Goal: Communication & Community: Answer question/provide support

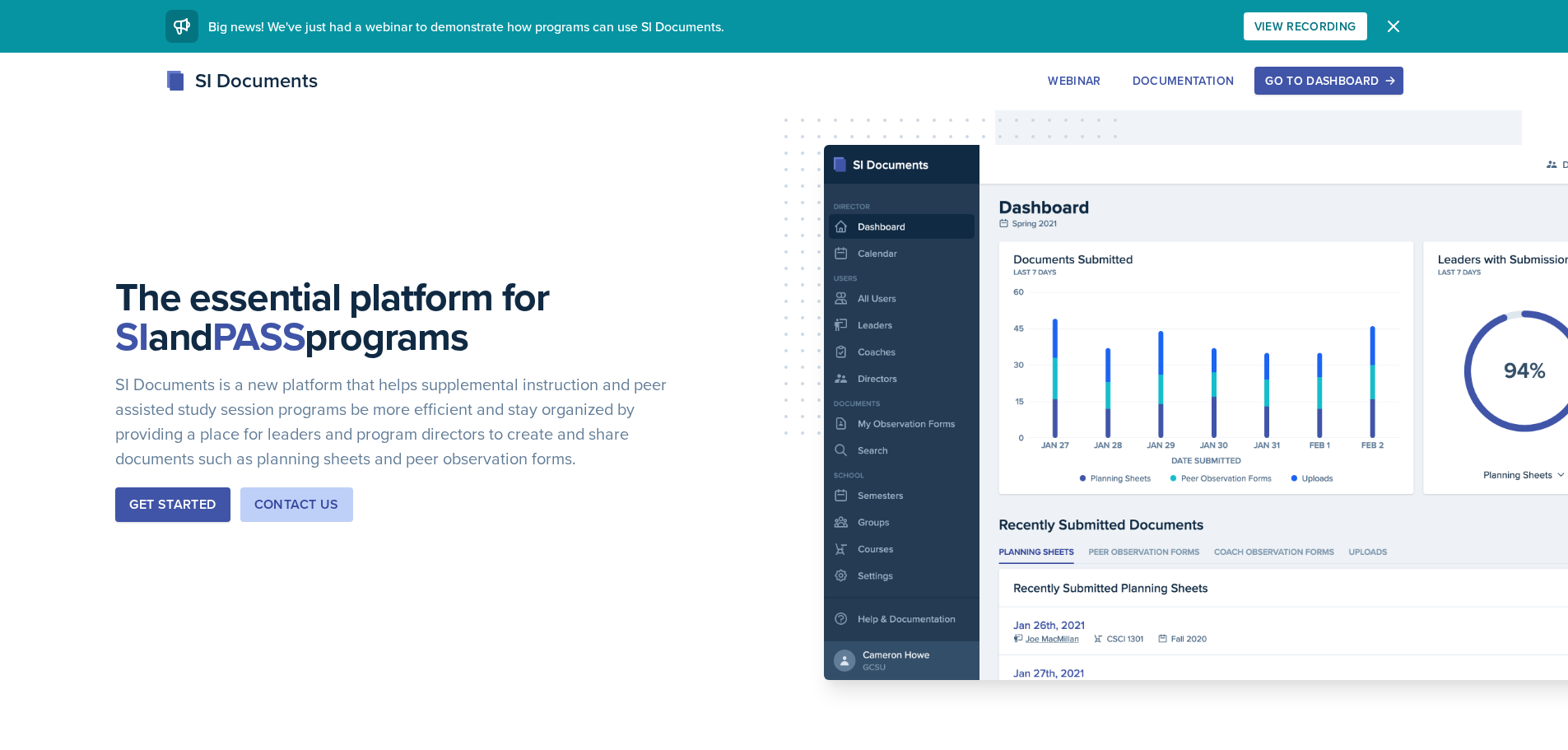
click at [1307, 74] on div "Go to Dashboard" at bounding box center [1328, 81] width 127 height 13
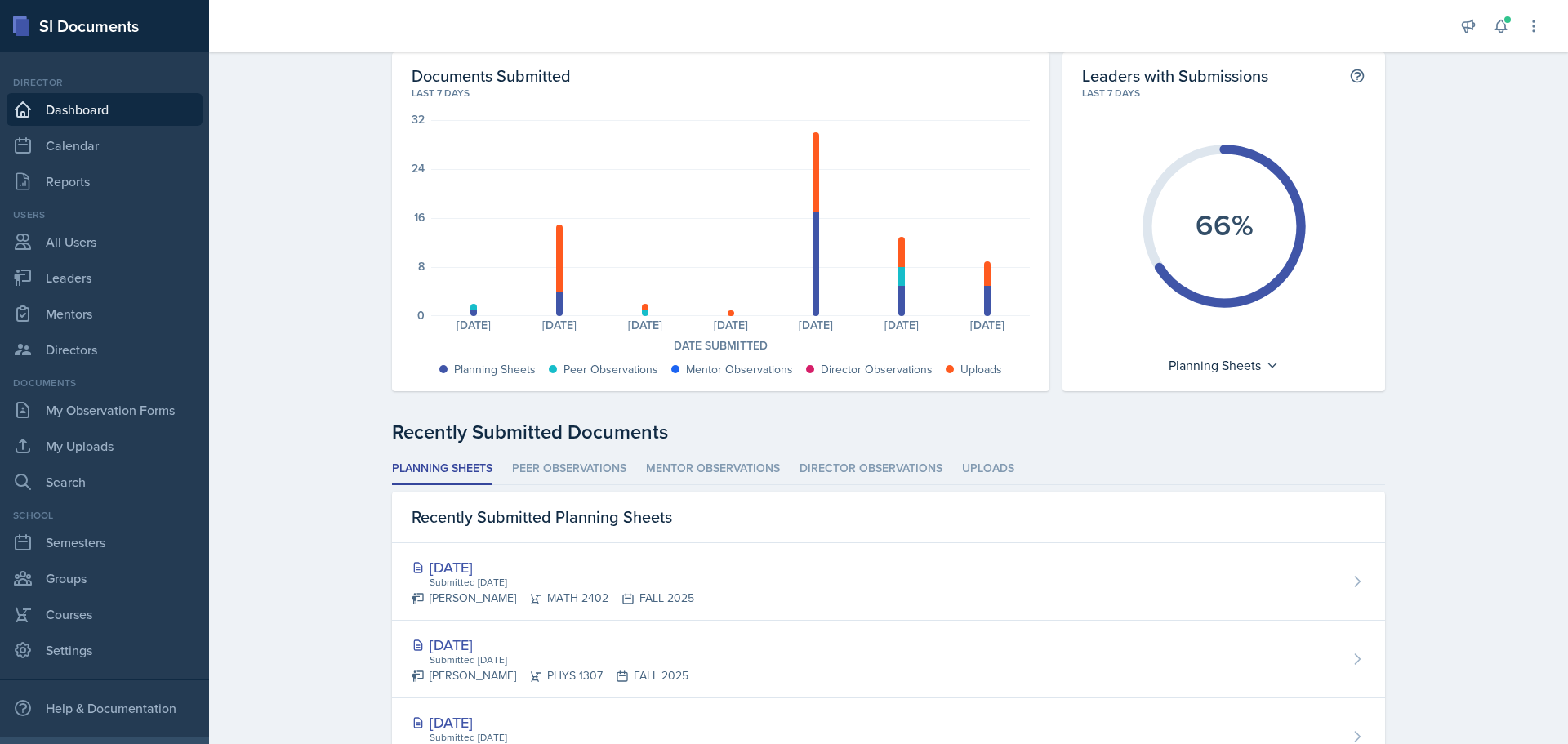
scroll to position [245, 0]
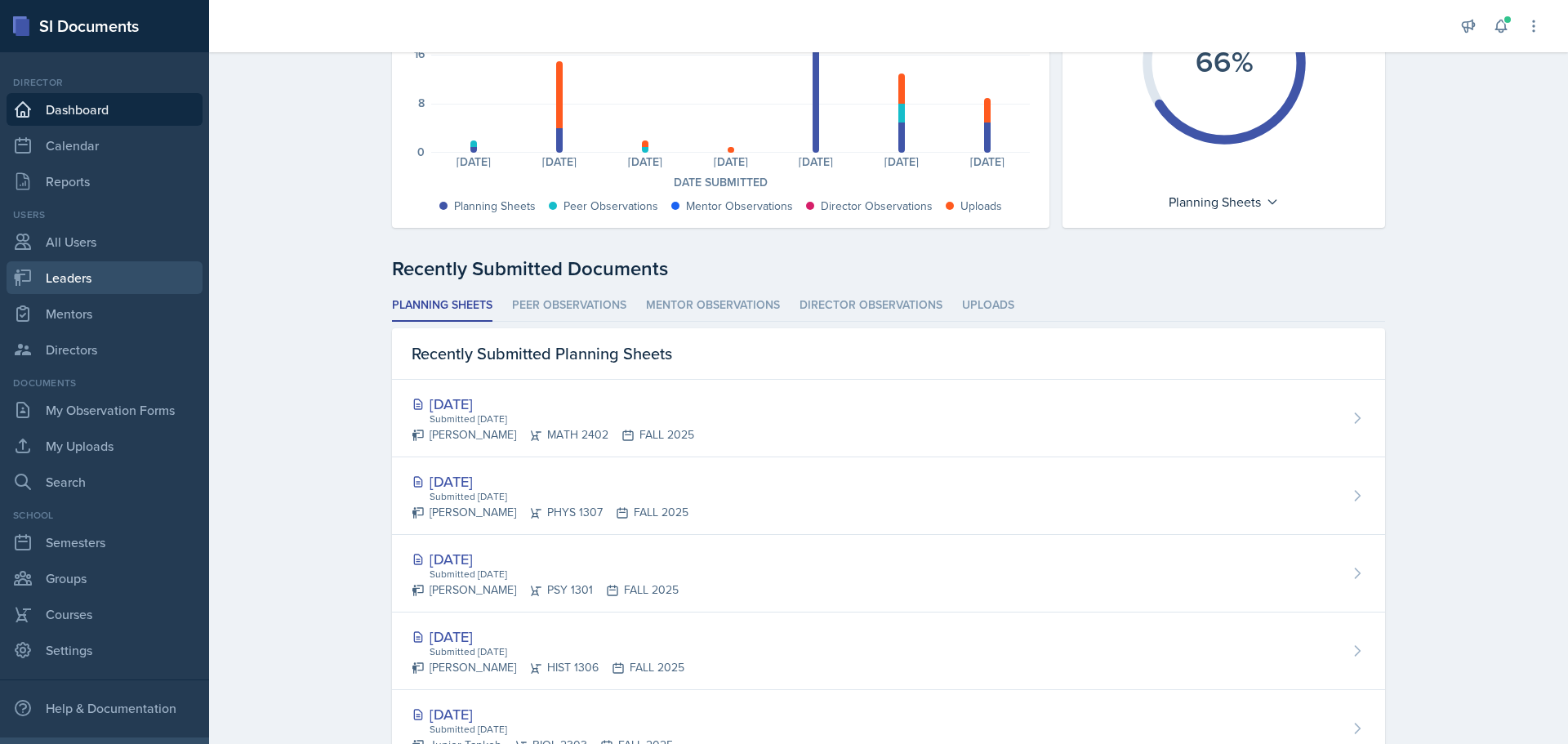
click at [81, 273] on link "Leaders" at bounding box center [104, 278] width 196 height 33
select select "0924c876-6fa7-4296-b593-7db6428ef465"
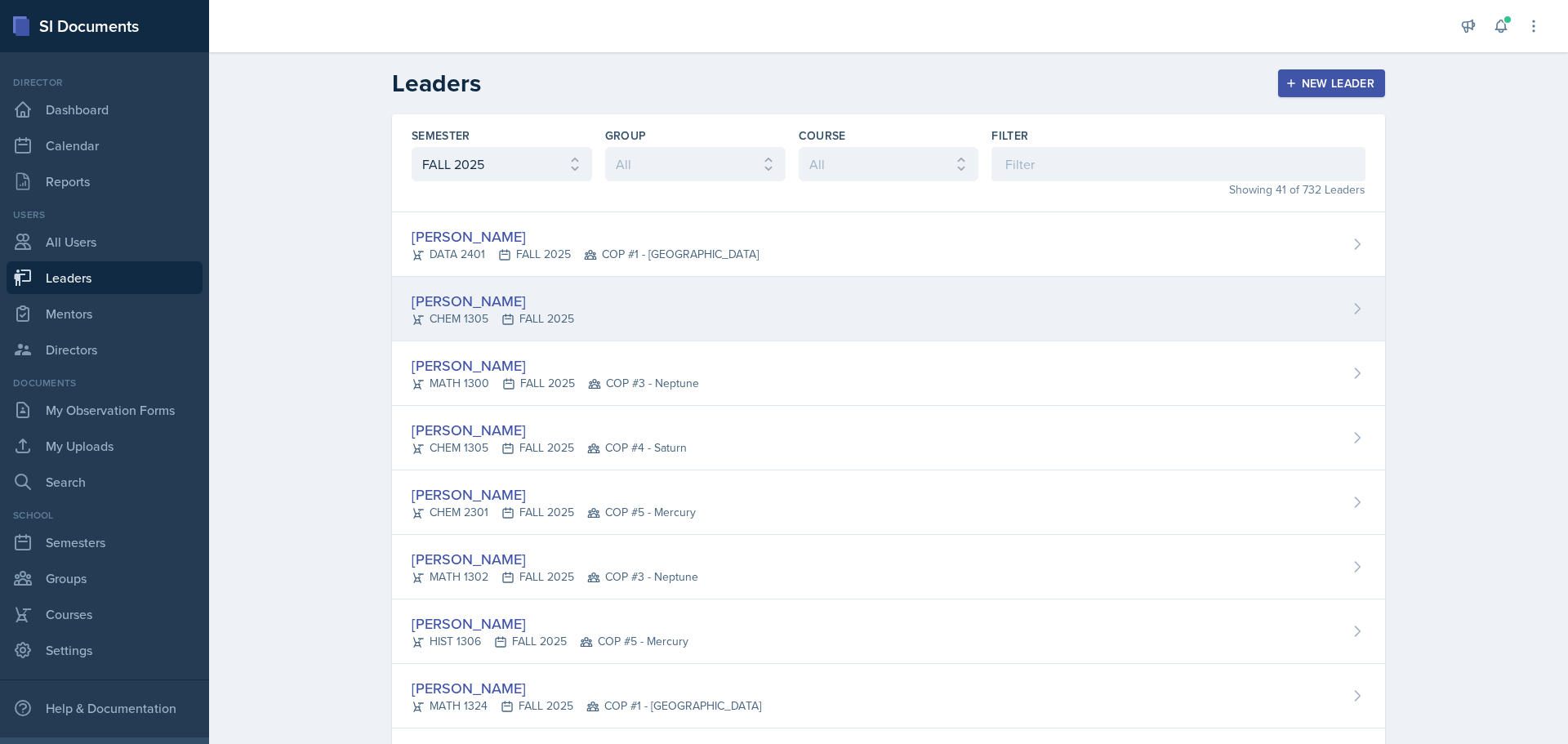
click at [1356, 312] on icon at bounding box center [1358, 308] width 5 height 10
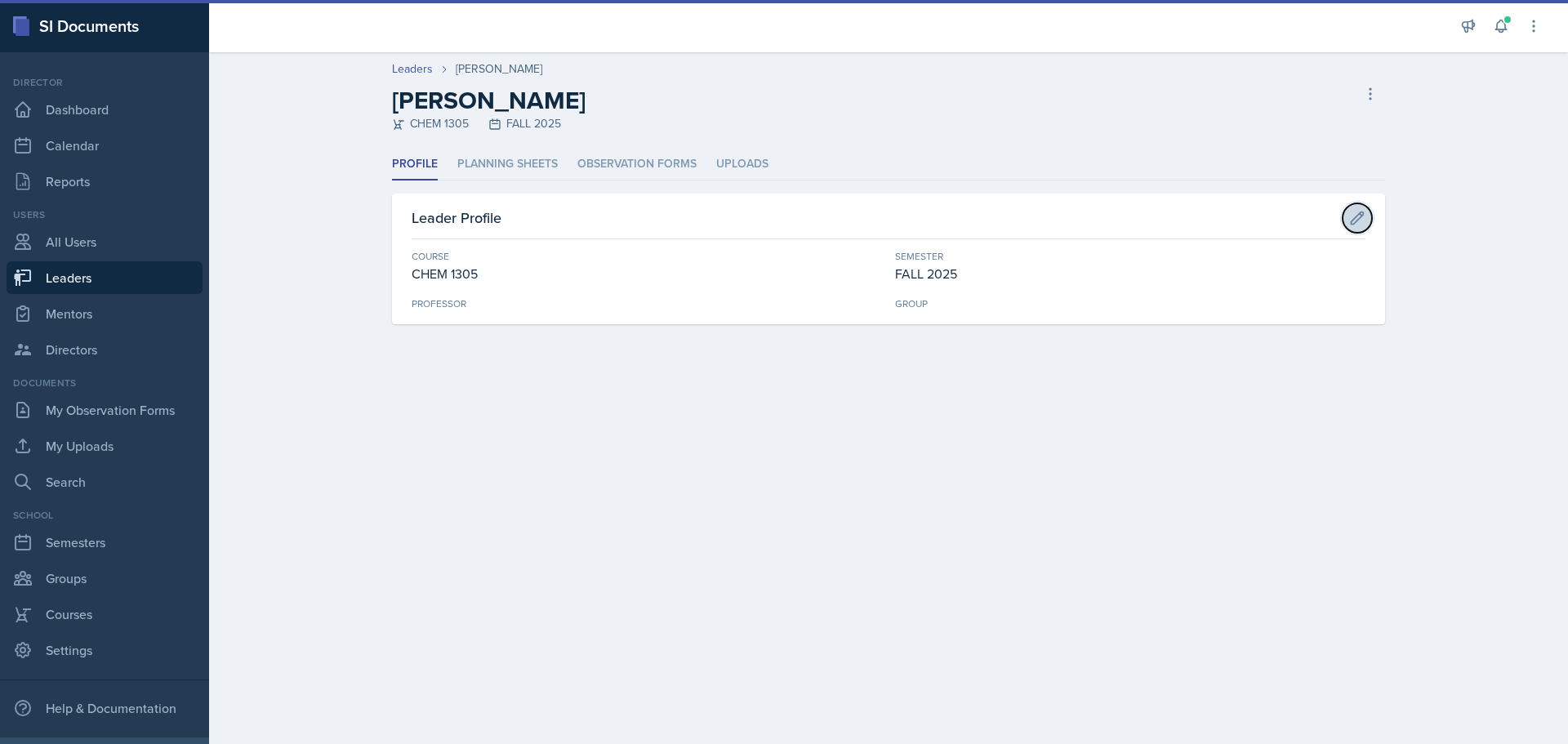
click at [1355, 212] on icon at bounding box center [1358, 218] width 16 height 16
select select "998d60f9-6c2c-4a46-90ff-6fc264b3409f"
select select "0924c876-6fa7-4296-b593-7db6428ef465"
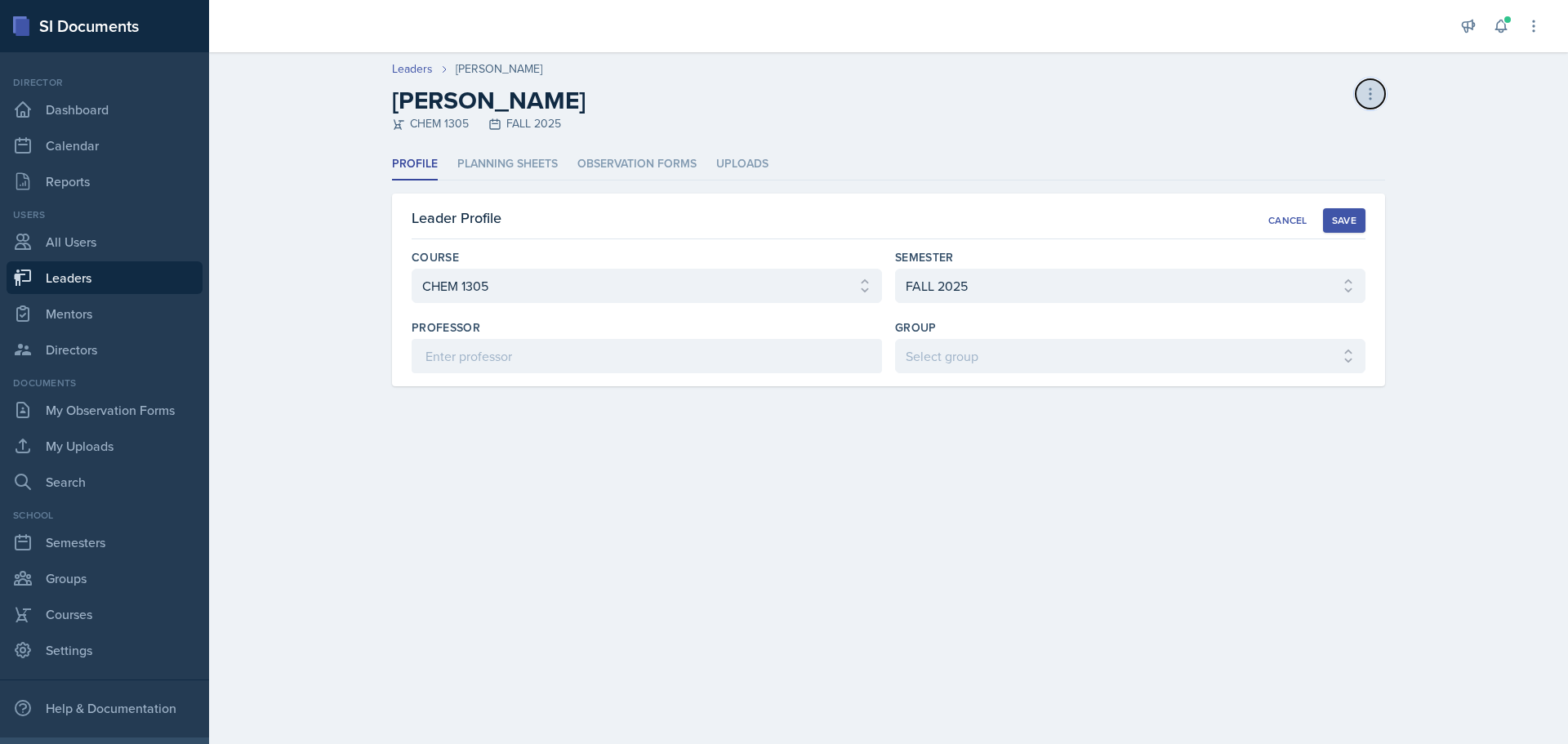
click at [1371, 89] on icon at bounding box center [1370, 94] width 2 height 11
click at [1309, 124] on div "Delete Leader" at bounding box center [1300, 128] width 157 height 33
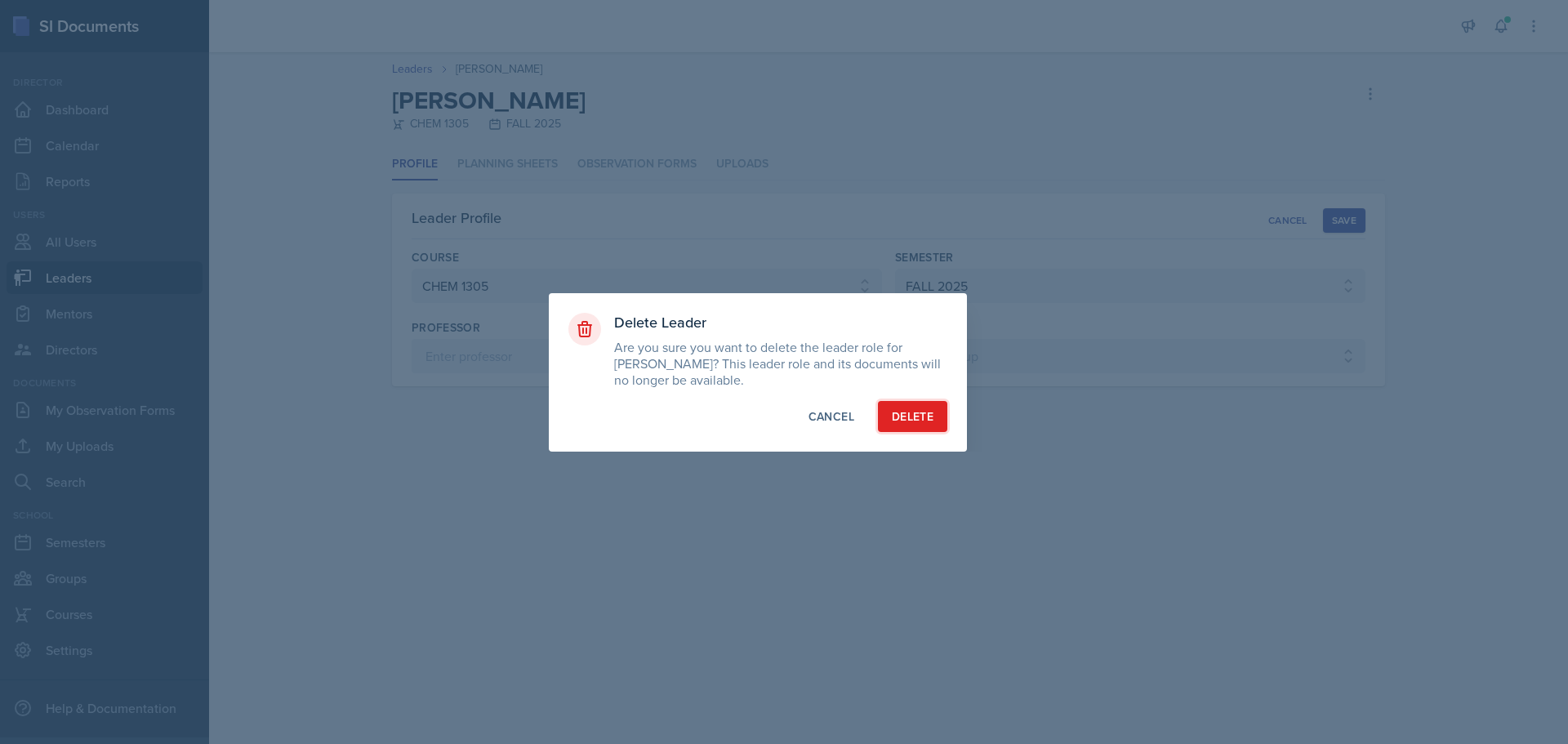
click at [918, 415] on div "Delete" at bounding box center [913, 416] width 42 height 16
select select "0924c876-6fa7-4296-b593-7db6428ef465"
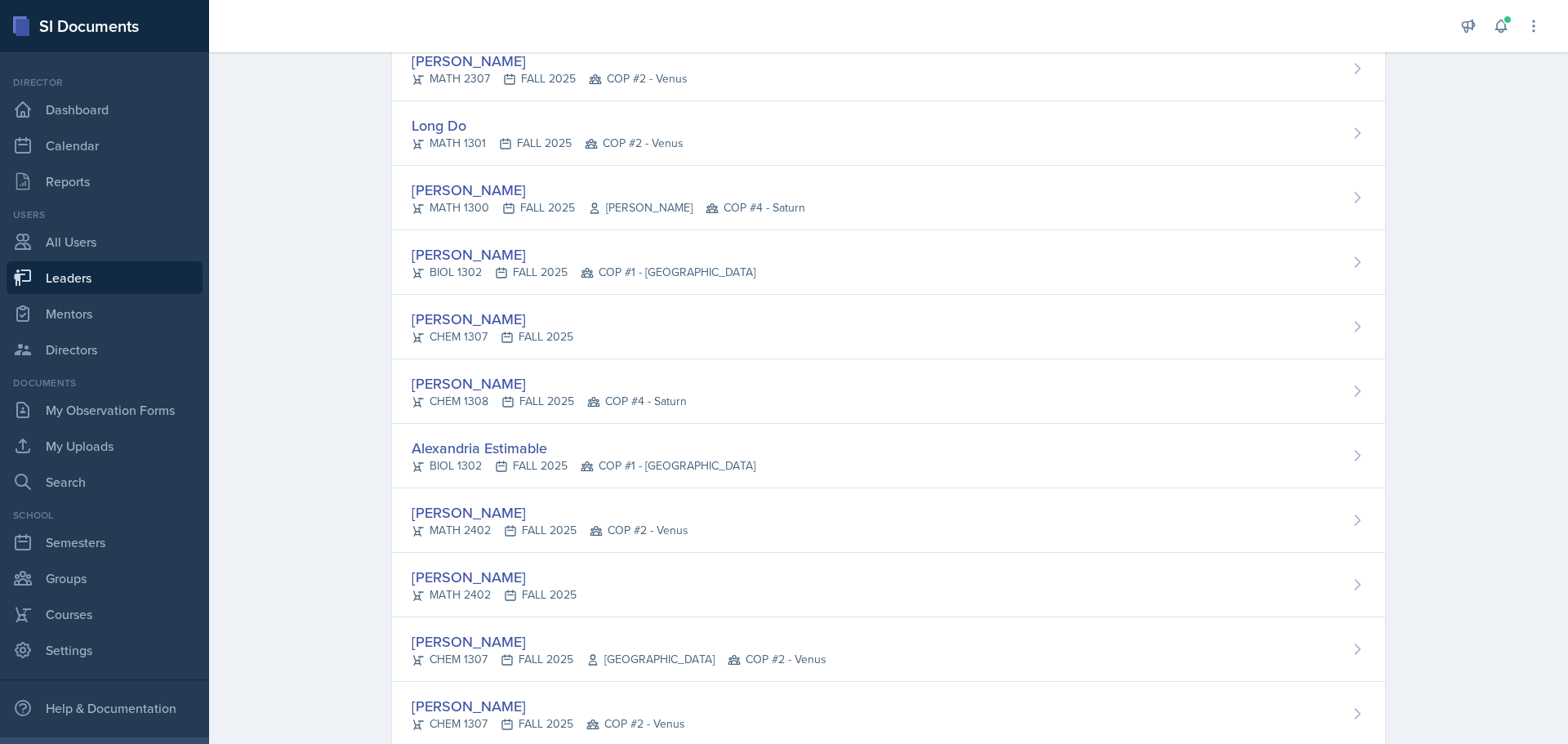
scroll to position [980, 0]
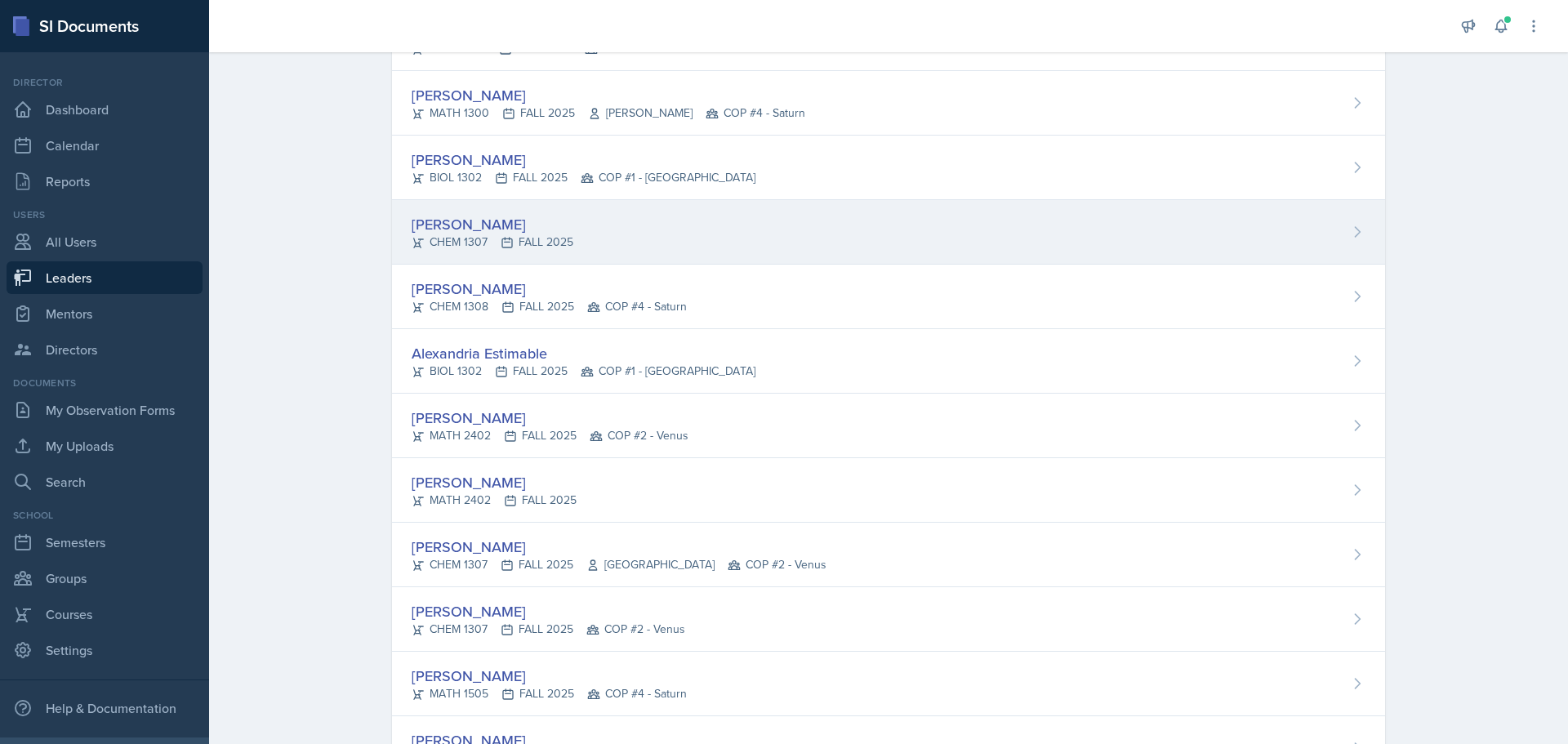
click at [447, 229] on div "[PERSON_NAME]" at bounding box center [492, 224] width 161 height 22
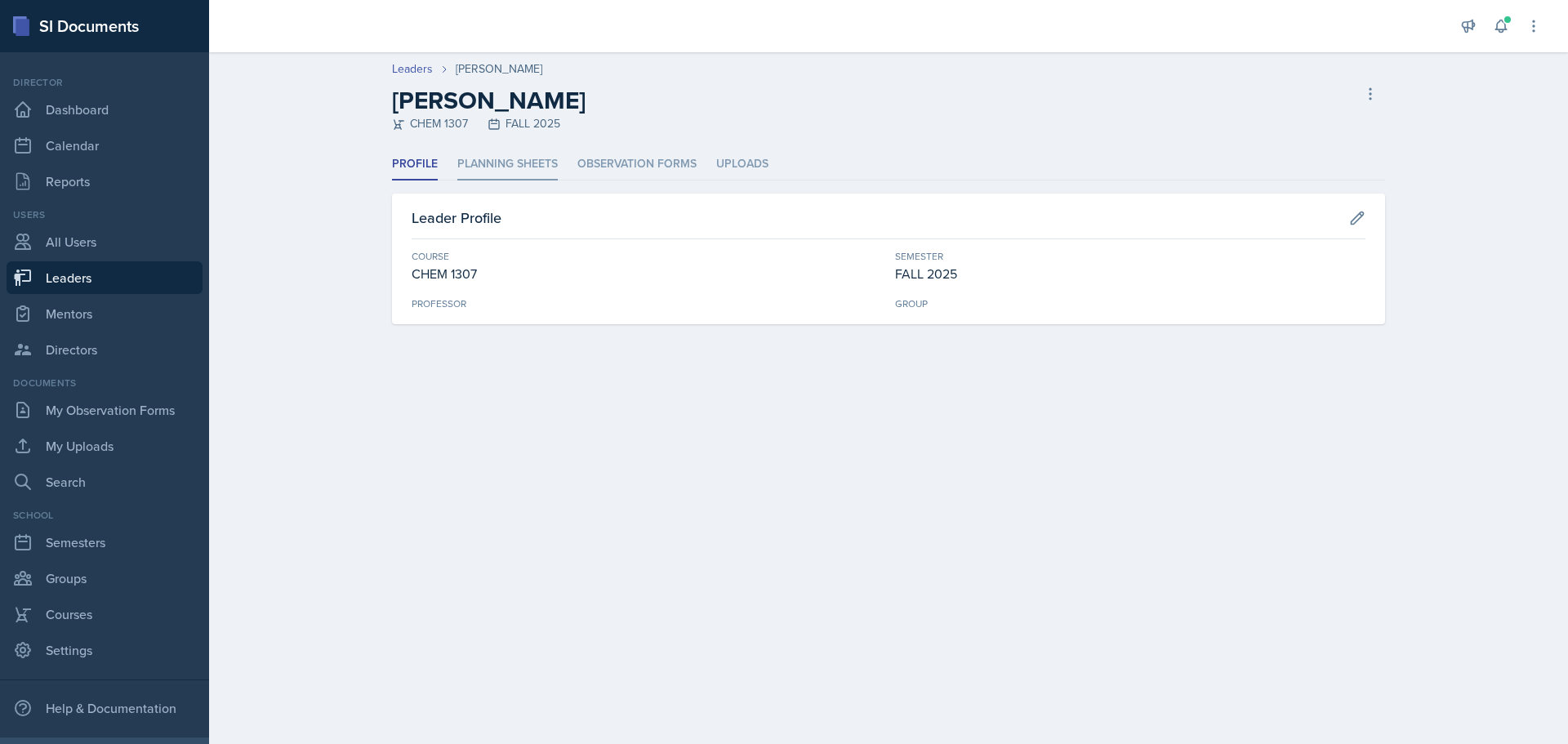
click at [489, 155] on li "Planning Sheets" at bounding box center [507, 164] width 100 height 32
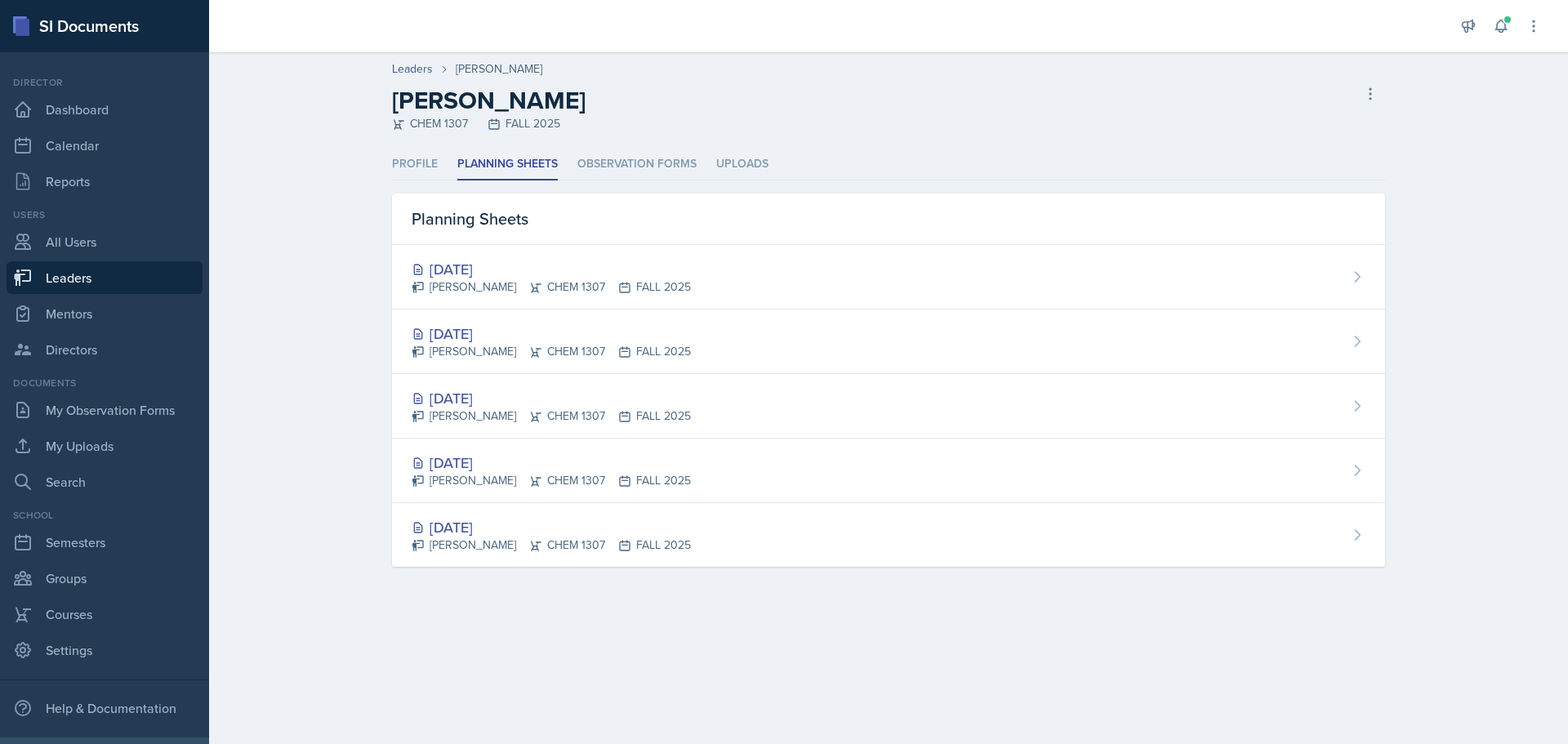
click at [495, 272] on div "[DATE]" at bounding box center [551, 269] width 280 height 22
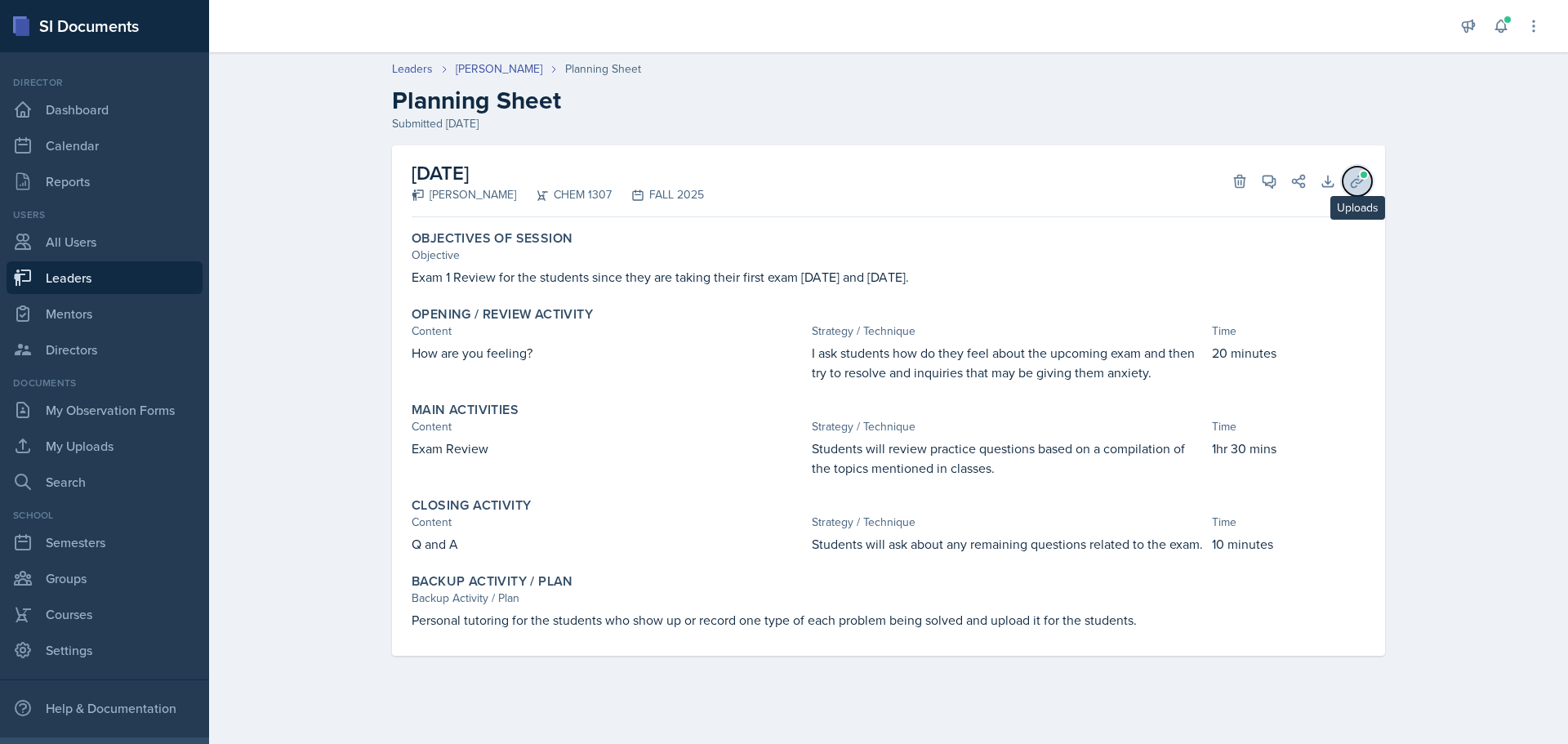
click at [1355, 168] on button "Uploads" at bounding box center [1358, 181] width 29 height 29
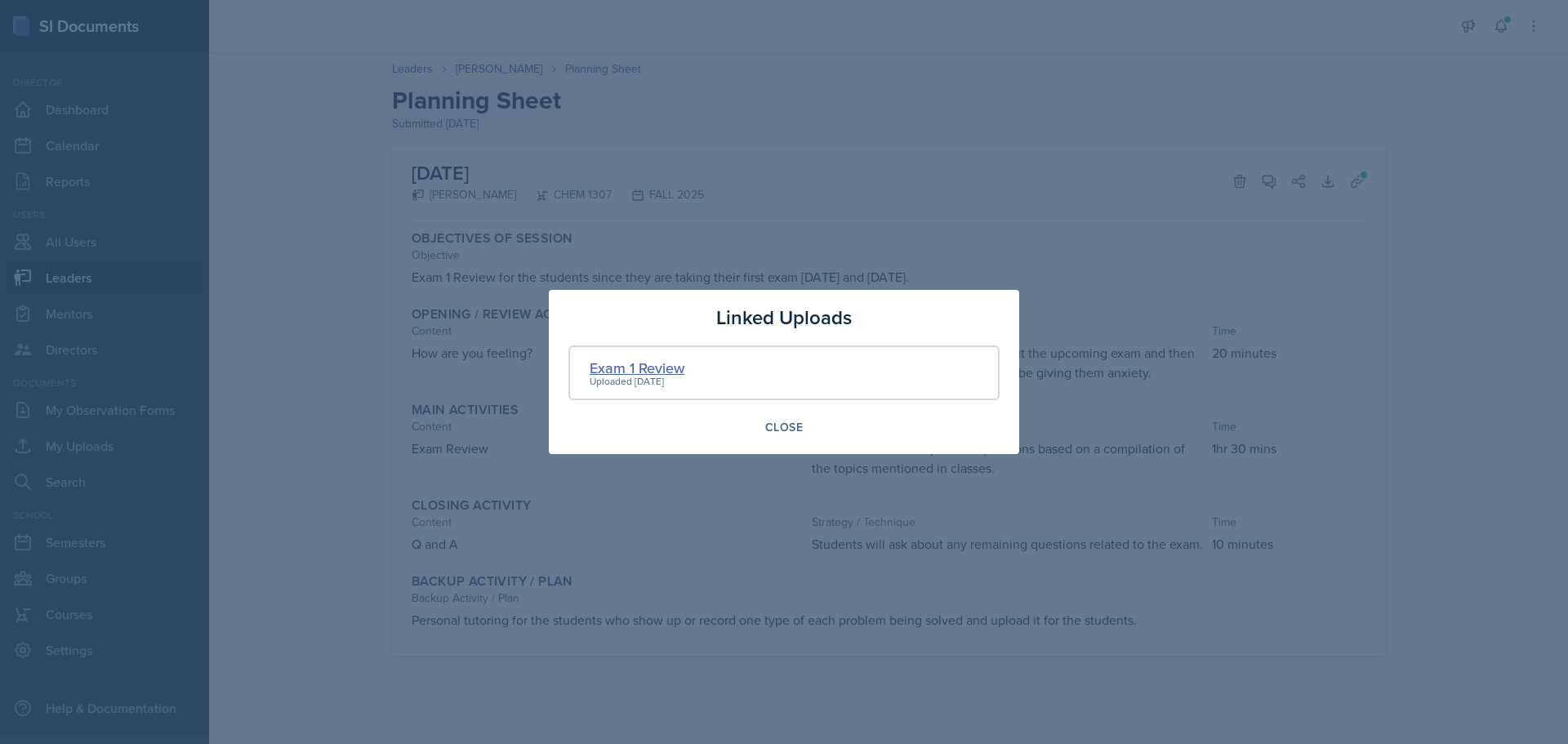
click at [663, 363] on div "Exam 1 Review" at bounding box center [637, 368] width 95 height 22
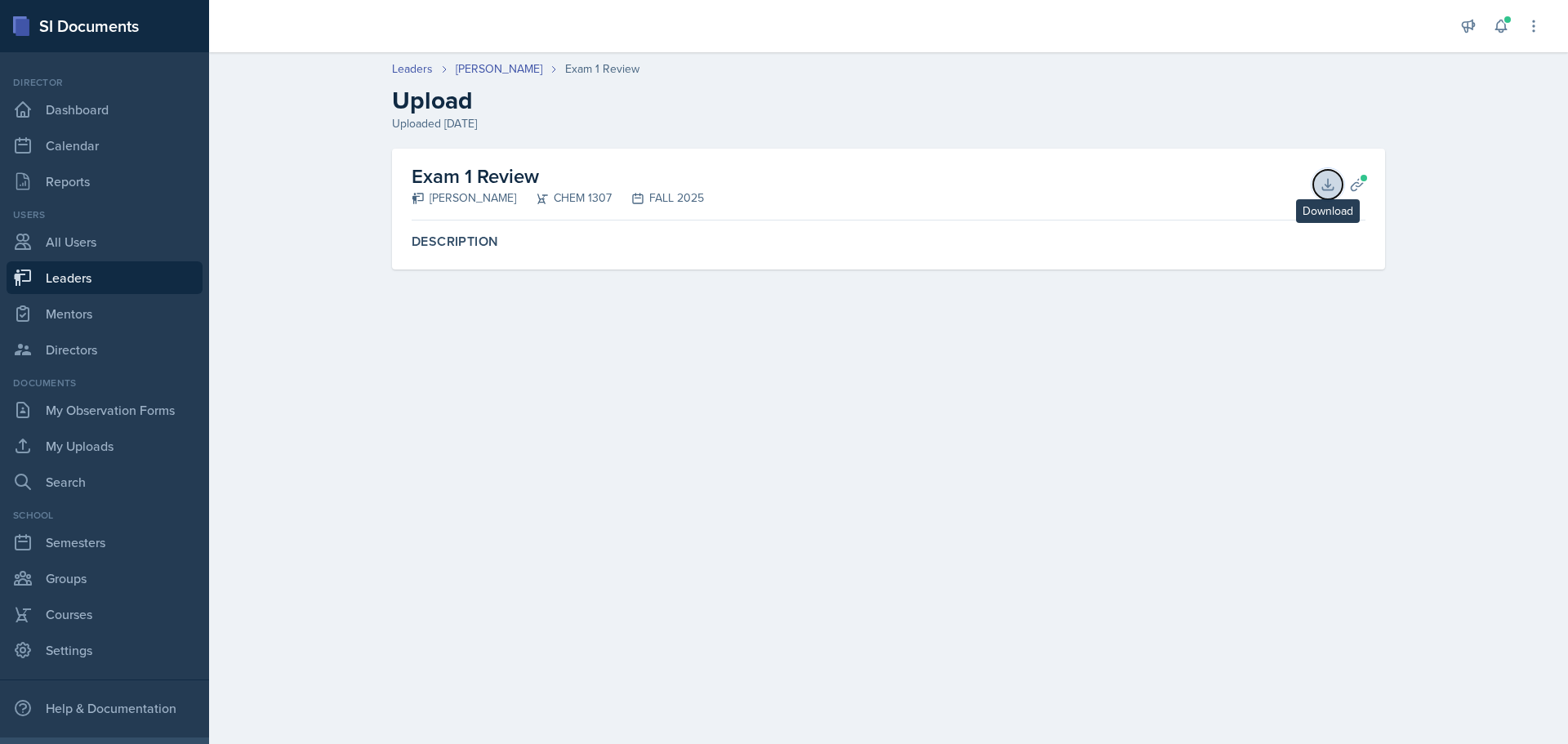
click at [1325, 186] on icon at bounding box center [1328, 185] width 16 height 16
click at [69, 273] on link "Leaders" at bounding box center [104, 278] width 196 height 33
select select "0924c876-6fa7-4296-b593-7db6428ef465"
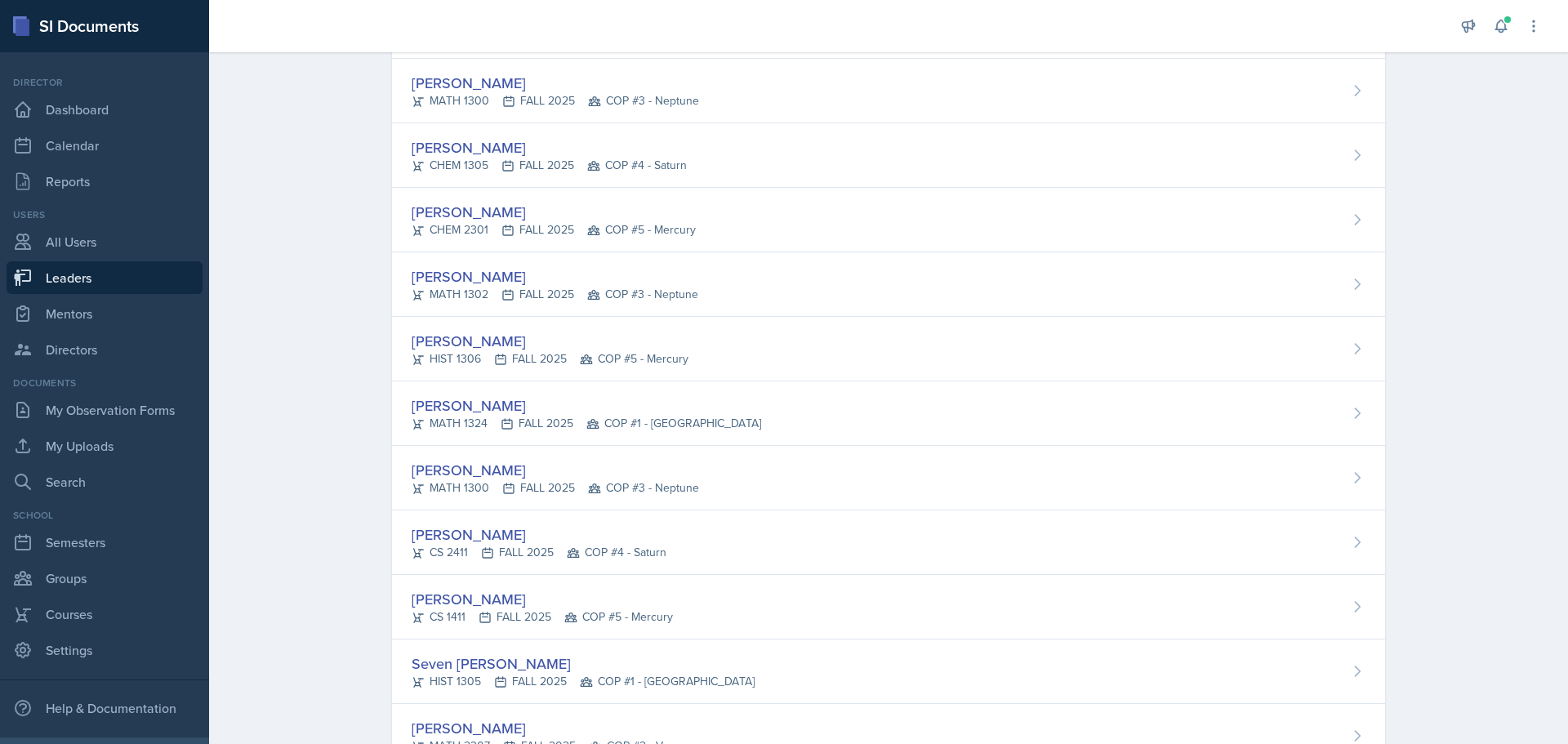
scroll to position [245, 0]
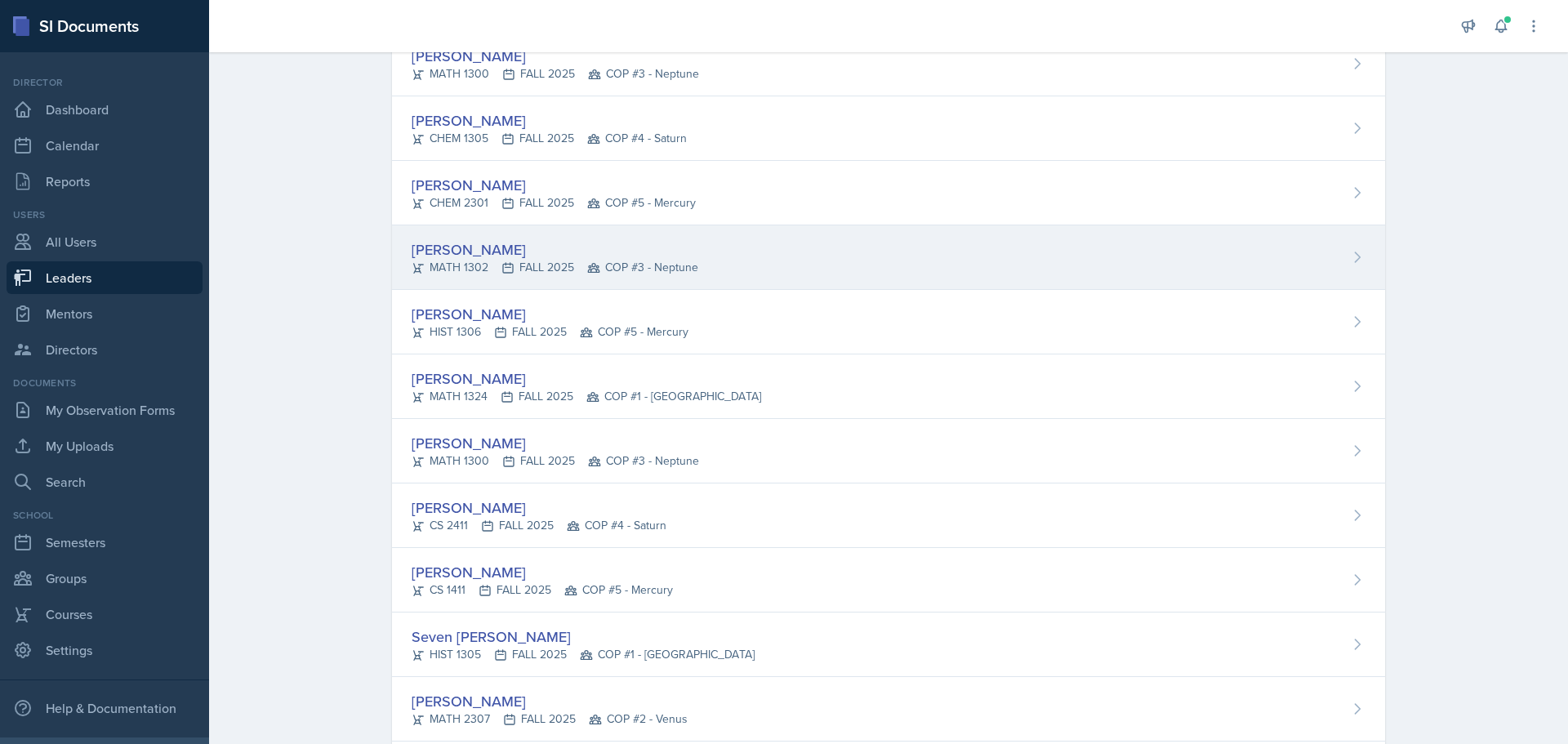
click at [456, 253] on div "[PERSON_NAME]" at bounding box center [555, 250] width 287 height 22
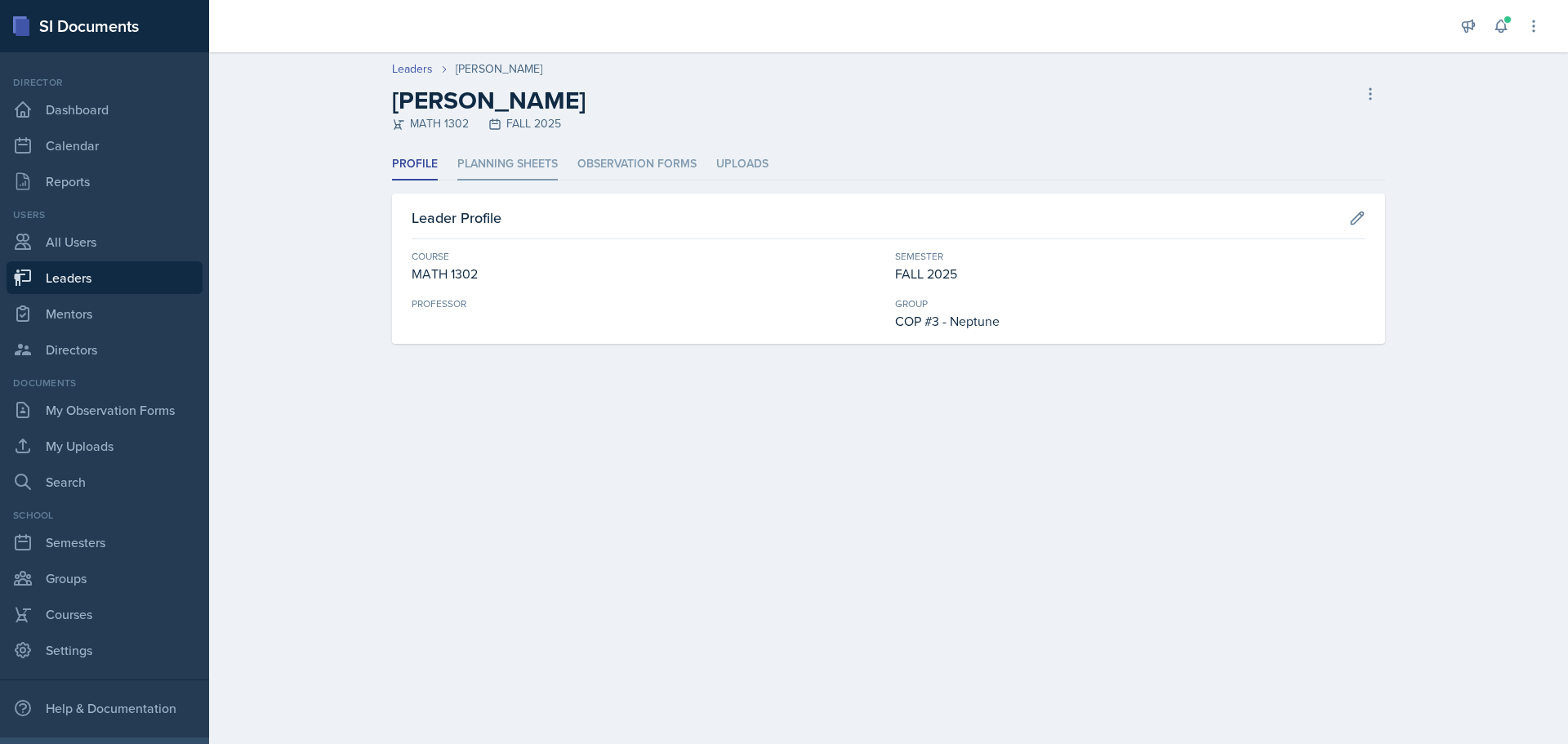
click at [494, 164] on li "Planning Sheets" at bounding box center [507, 164] width 100 height 32
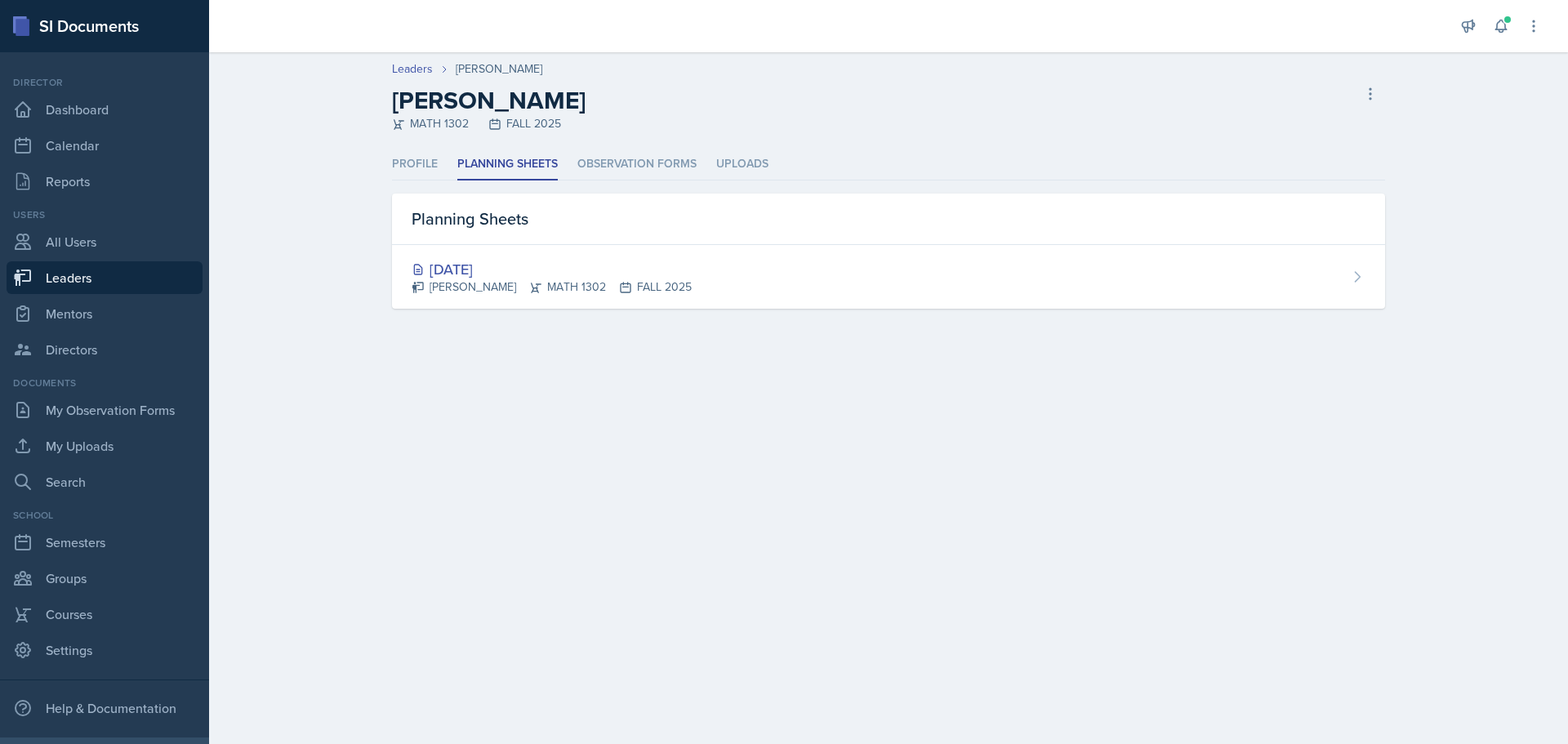
click at [479, 278] on div "[DATE]" at bounding box center [551, 269] width 280 height 22
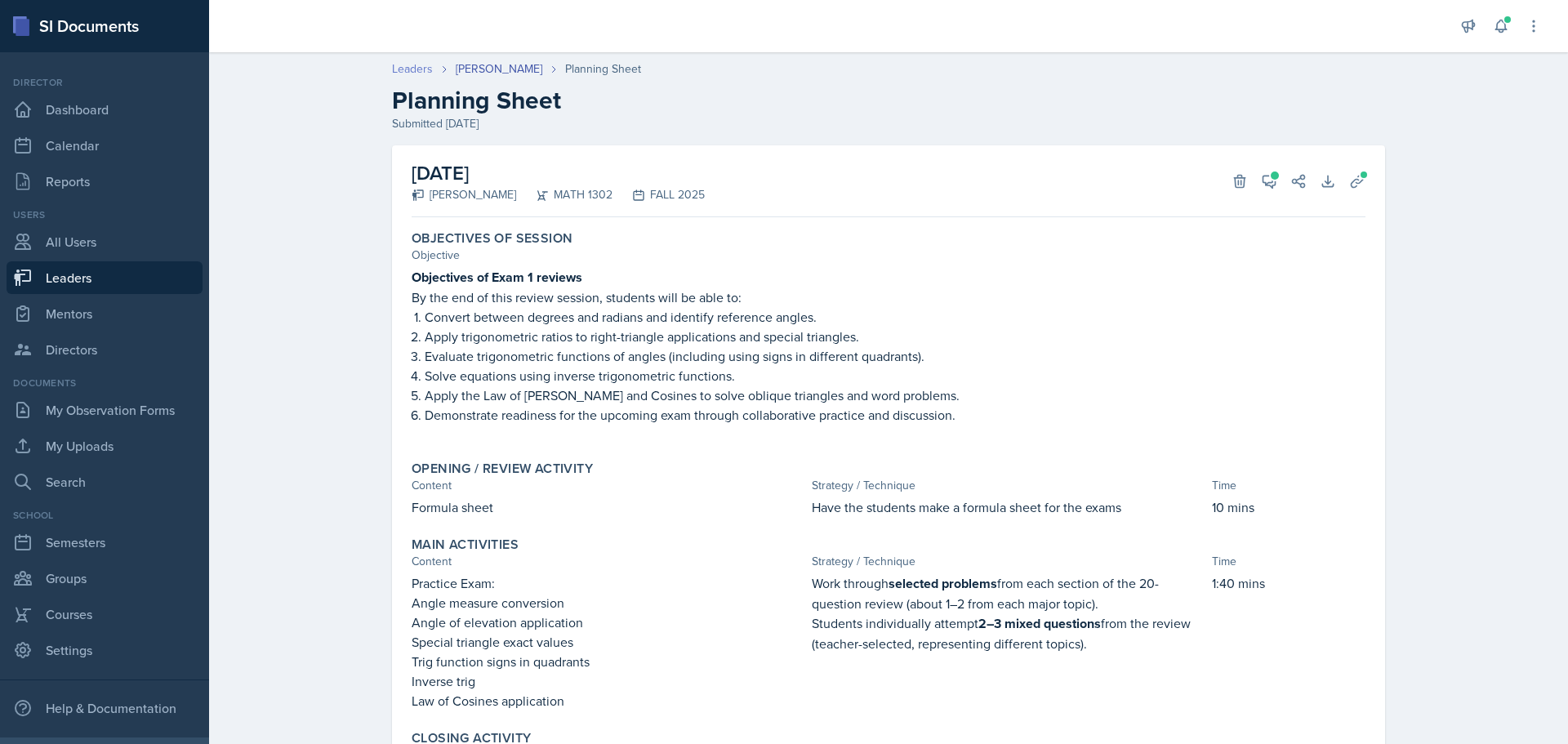
click at [407, 69] on link "Leaders" at bounding box center [412, 68] width 41 height 17
select select "0924c876-6fa7-4296-b593-7db6428ef465"
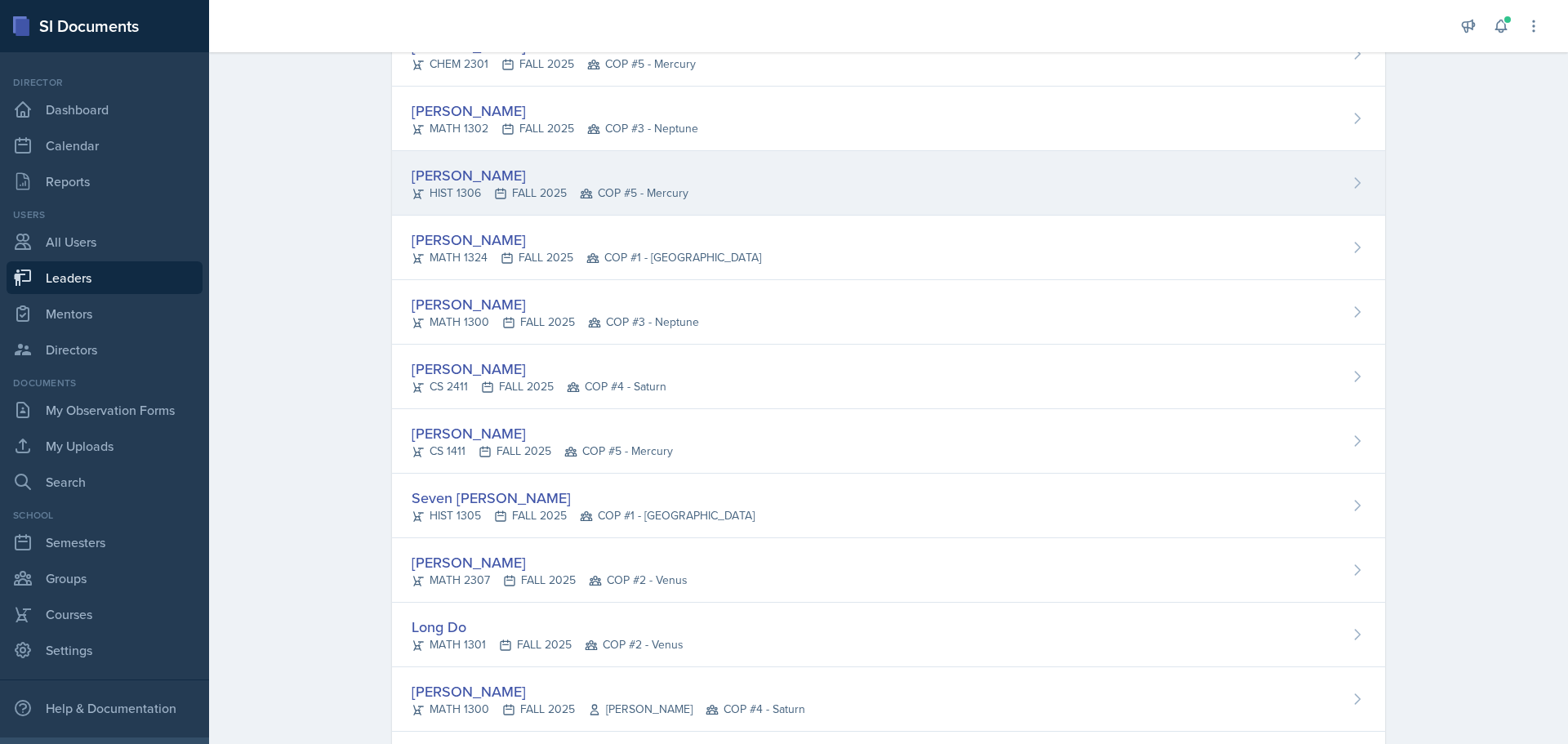
scroll to position [408, 0]
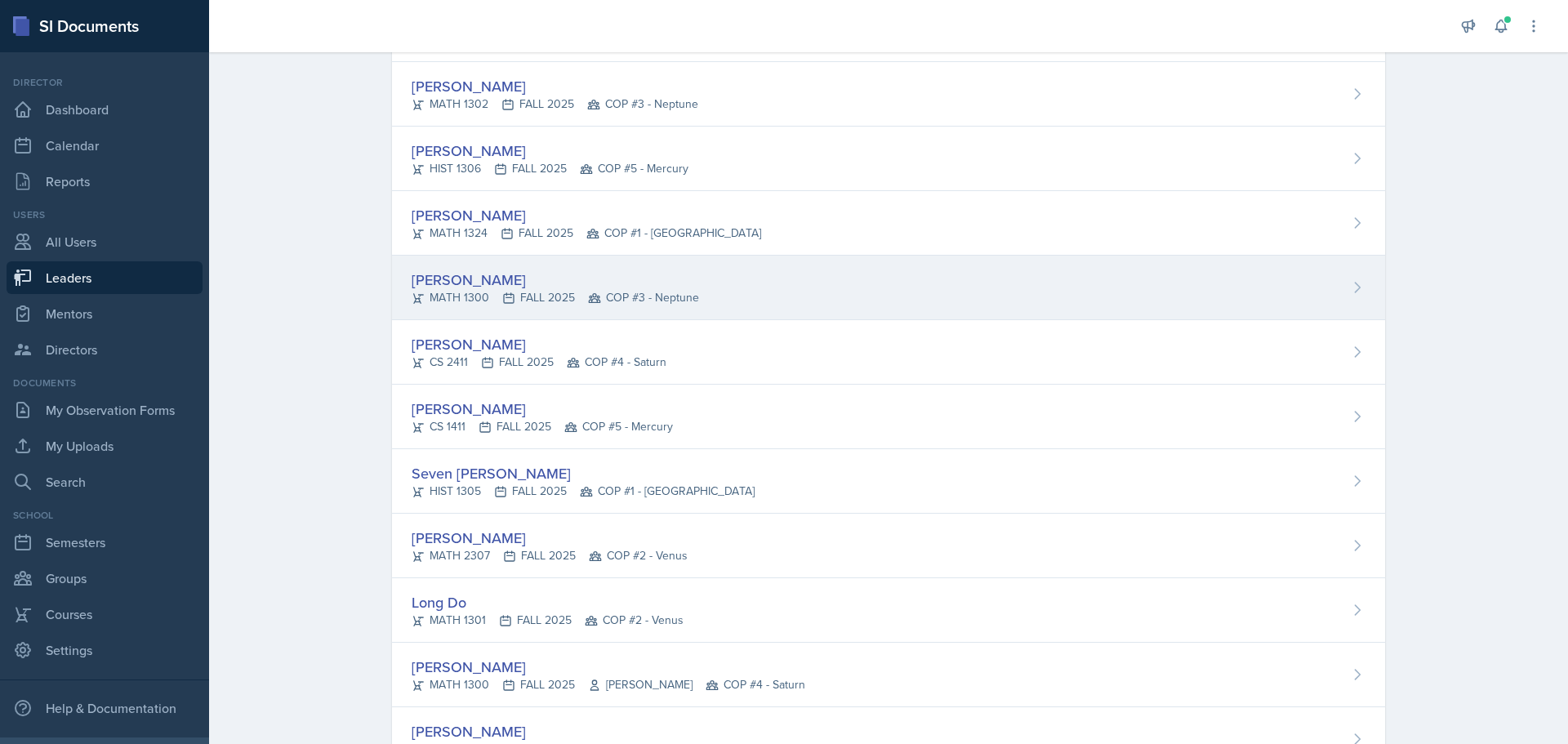
click at [485, 280] on div "[PERSON_NAME]" at bounding box center [556, 280] width 288 height 22
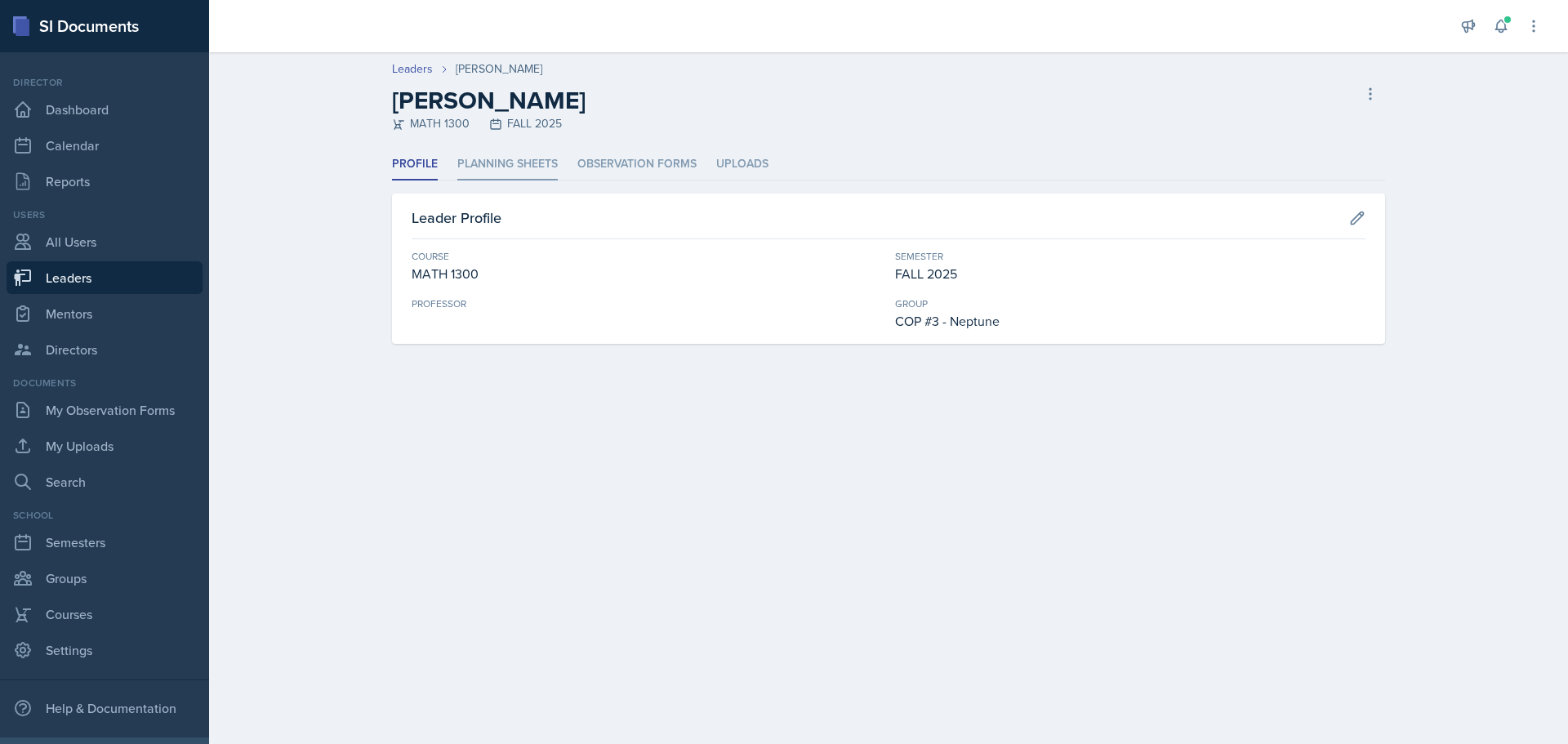
click at [507, 164] on li "Planning Sheets" at bounding box center [507, 164] width 100 height 32
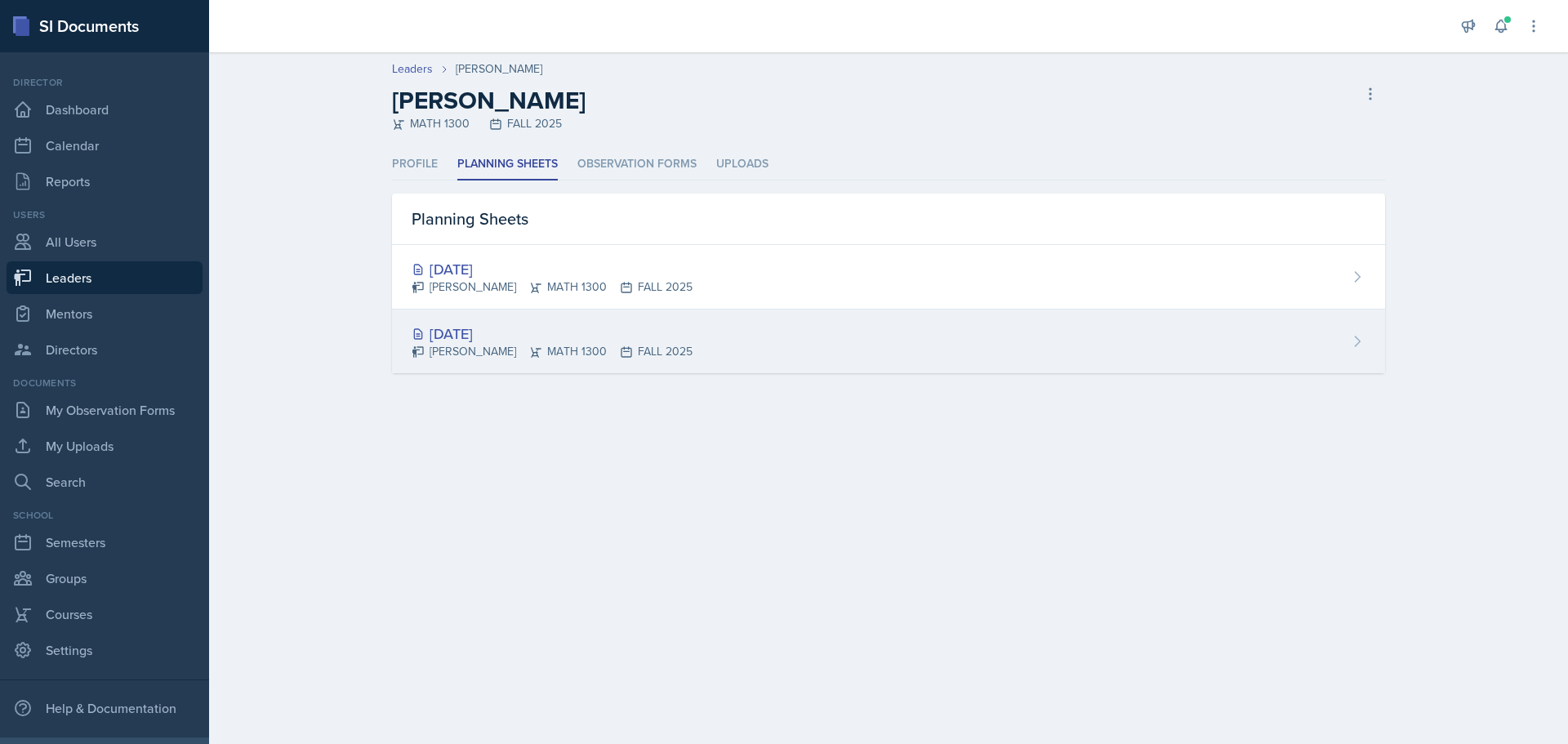
click at [464, 333] on div "[DATE]" at bounding box center [552, 333] width 281 height 22
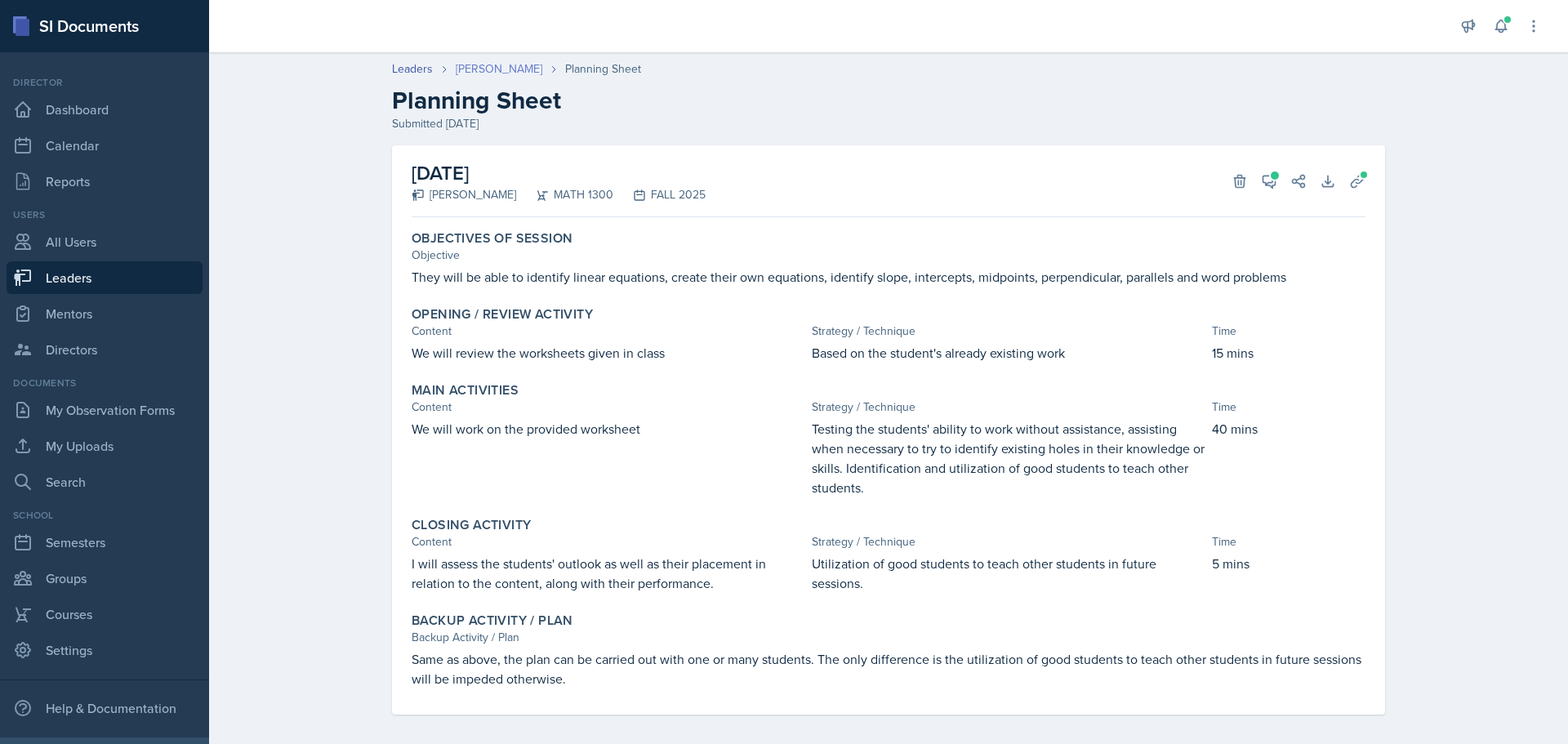
click at [487, 71] on link "[PERSON_NAME]" at bounding box center [498, 68] width 87 height 17
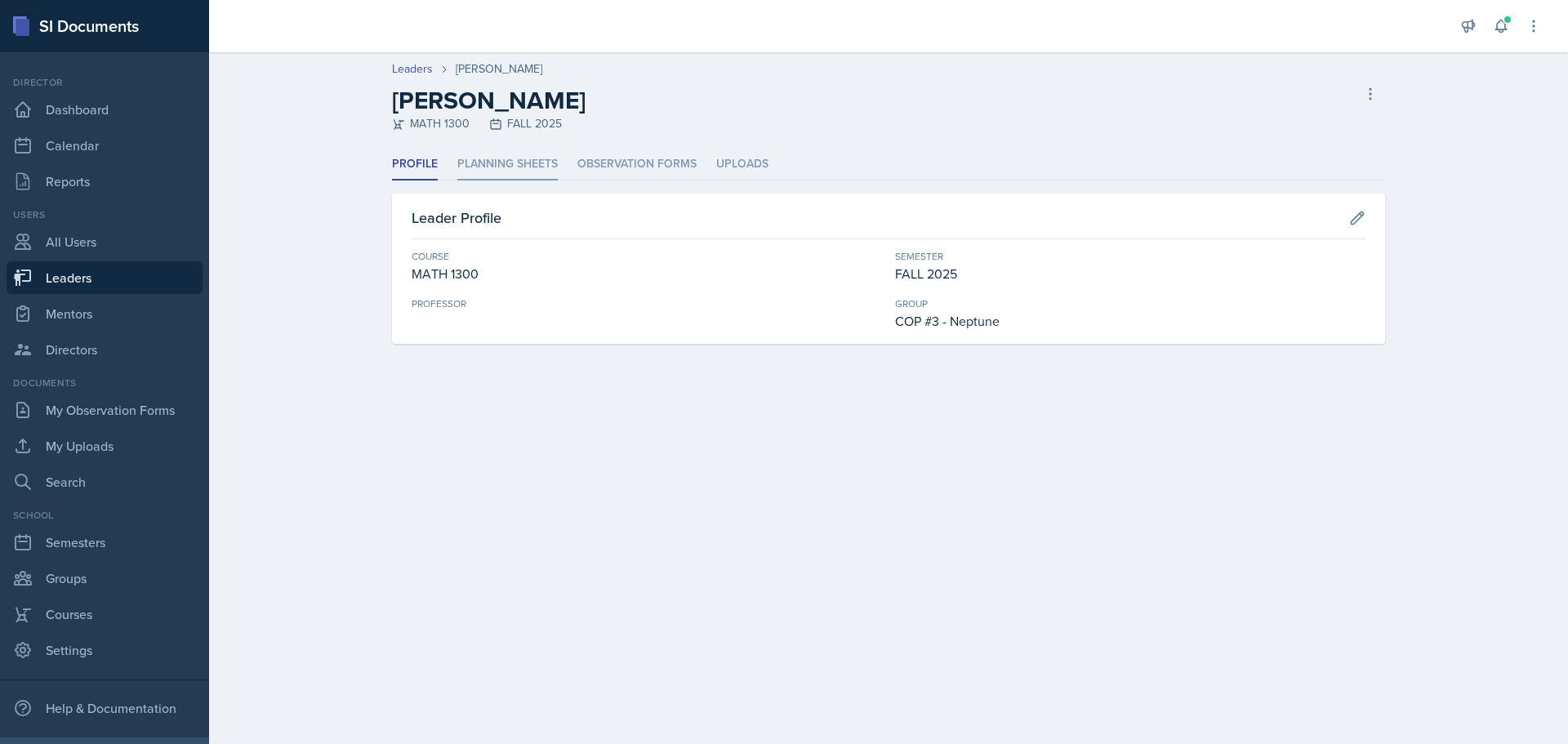
click at [514, 163] on li "Planning Sheets" at bounding box center [507, 164] width 100 height 32
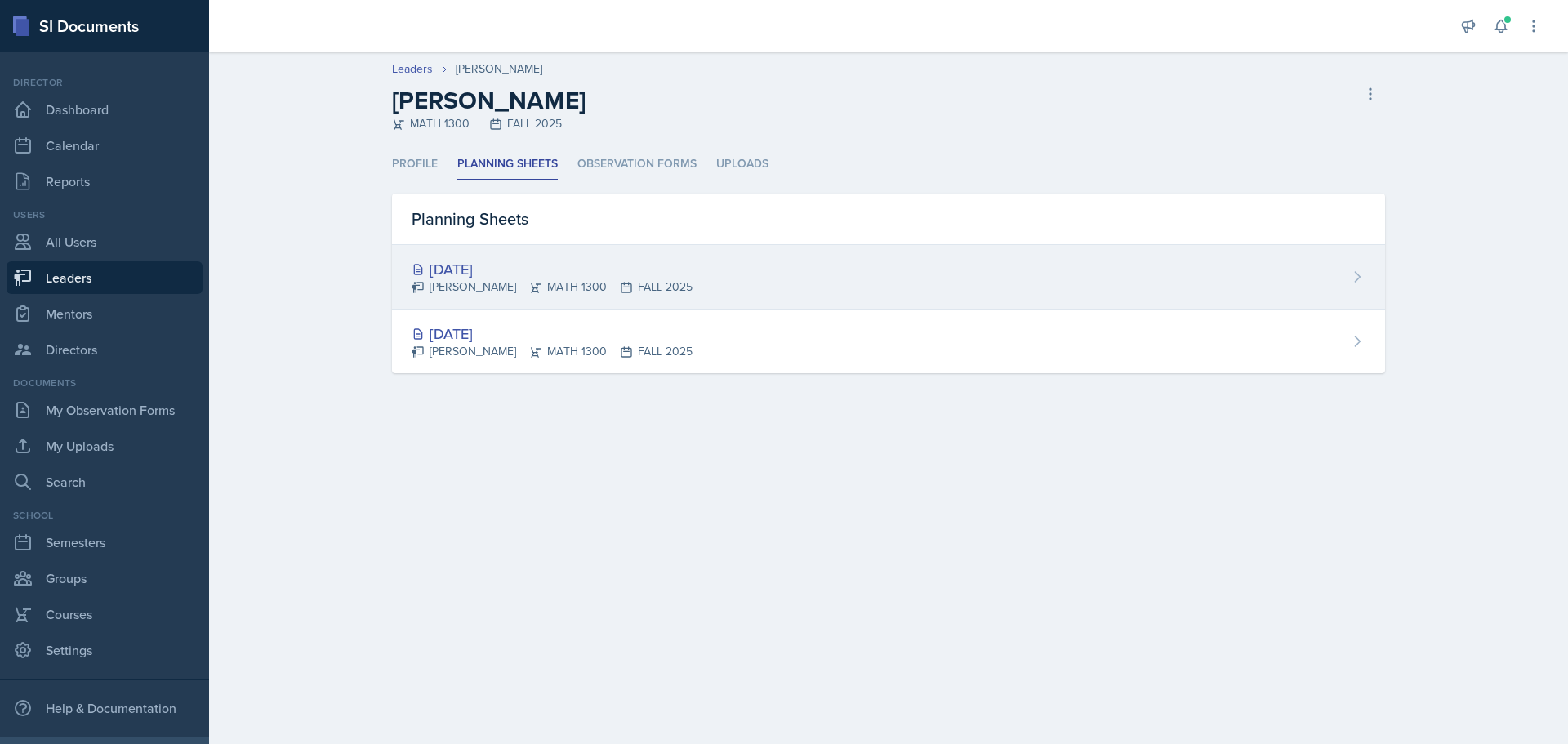
click at [523, 280] on div "[PERSON_NAME] MATH 1300 FALL 2025" at bounding box center [552, 287] width 281 height 17
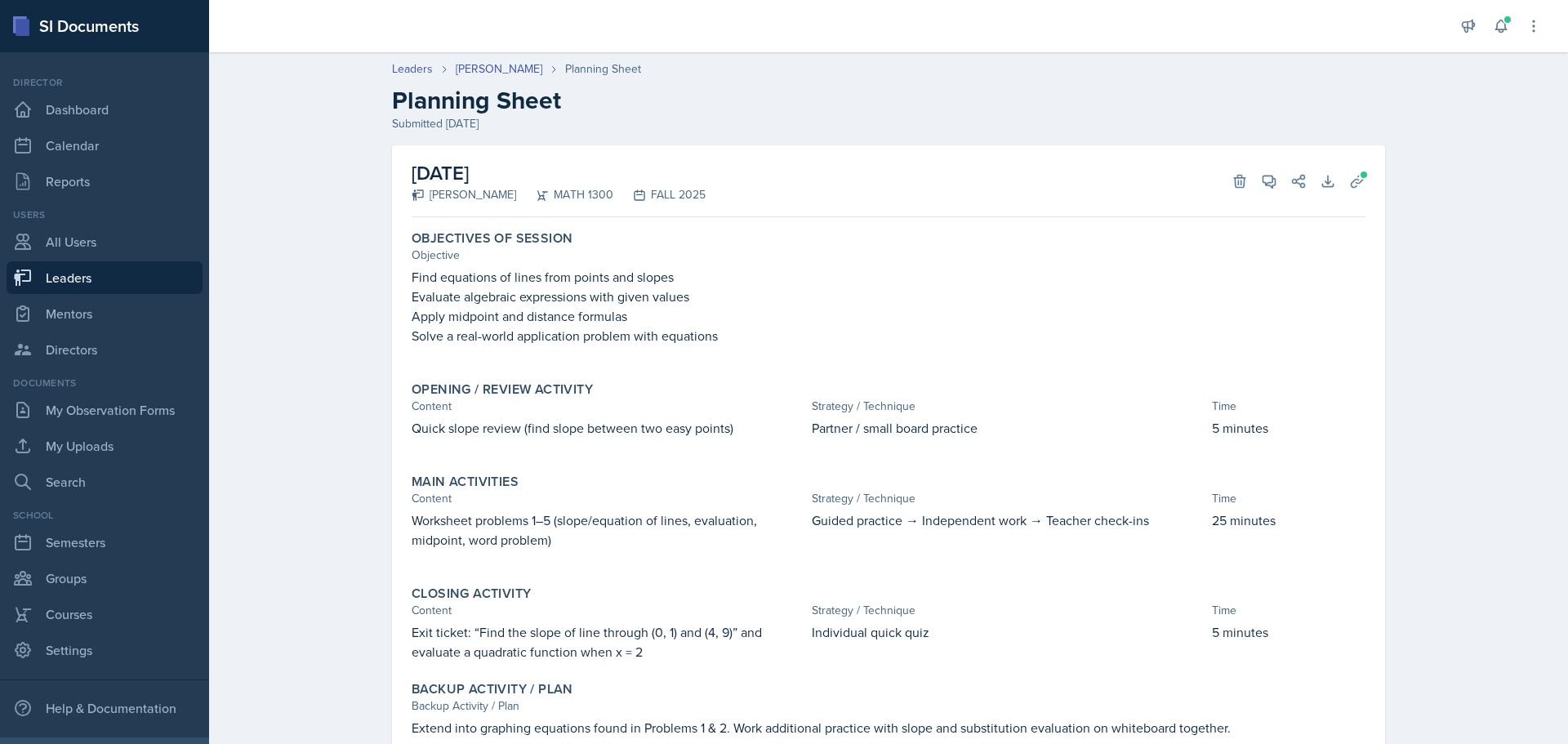
scroll to position [75, 0]
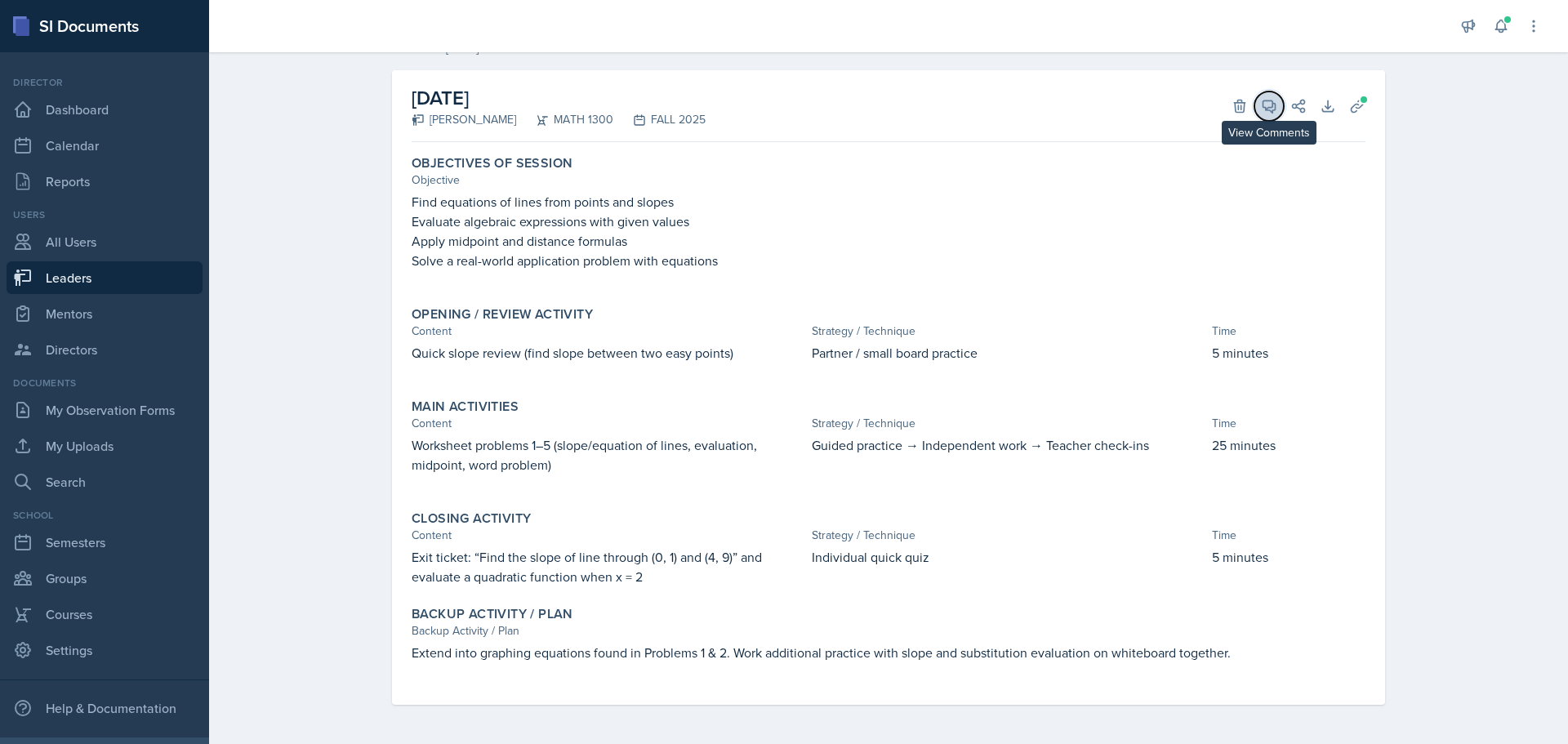
click at [1261, 105] on icon at bounding box center [1269, 107] width 16 height 16
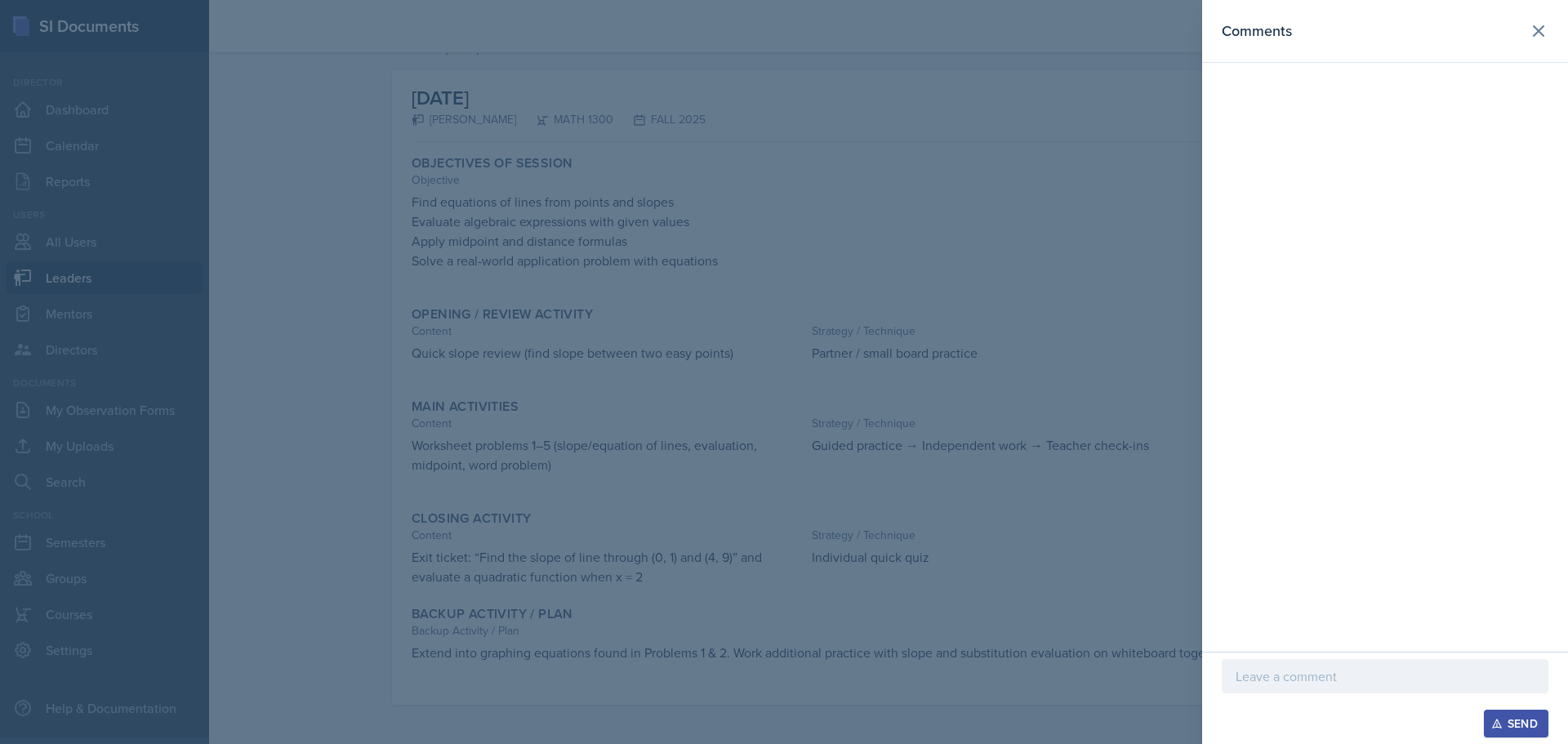
click at [1399, 680] on p at bounding box center [1385, 676] width 299 height 20
click at [1501, 713] on button "Send" at bounding box center [1516, 723] width 65 height 27
click at [1547, 31] on icon at bounding box center [1539, 31] width 20 height 20
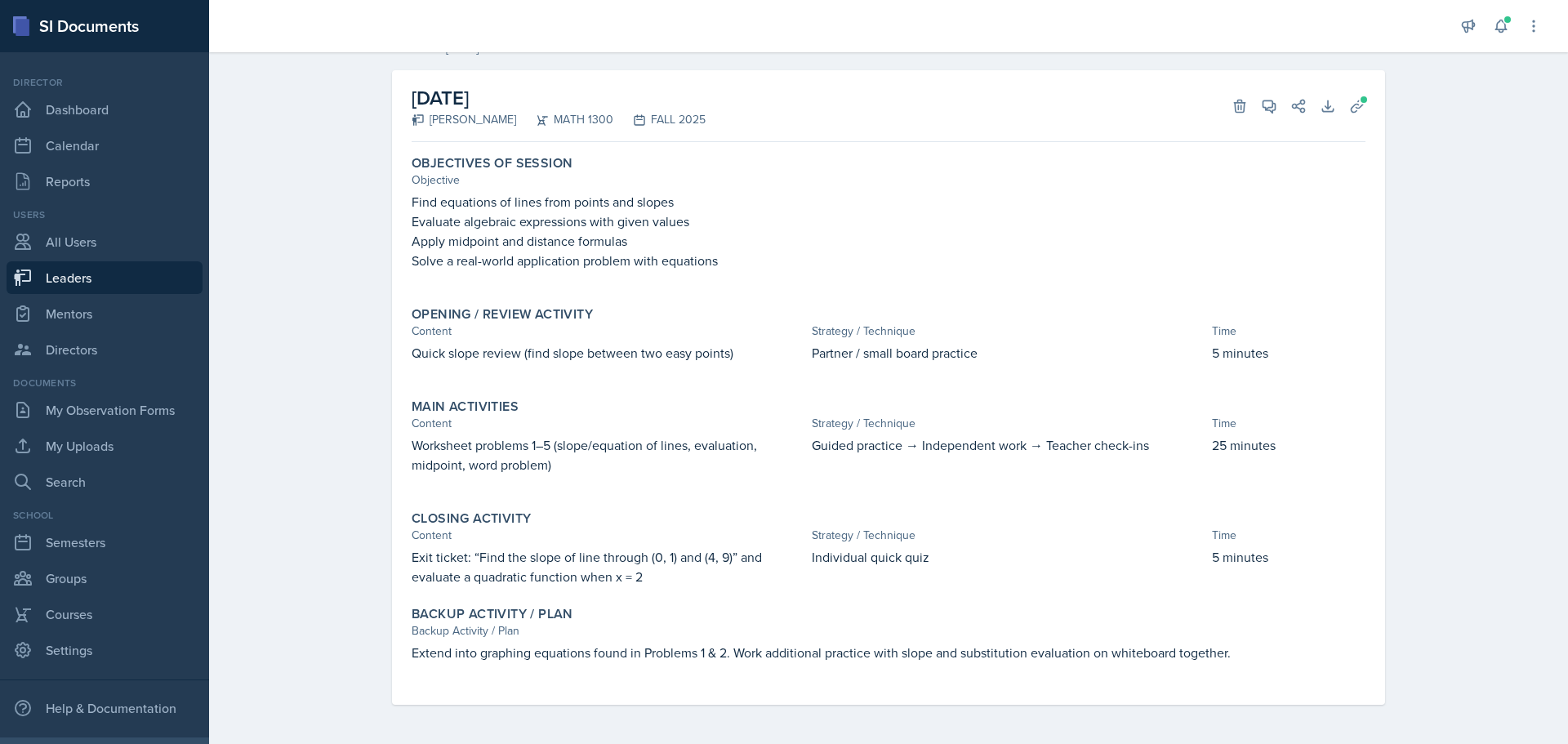
click at [78, 280] on link "Leaders" at bounding box center [104, 278] width 196 height 33
select select "0924c876-6fa7-4296-b593-7db6428ef465"
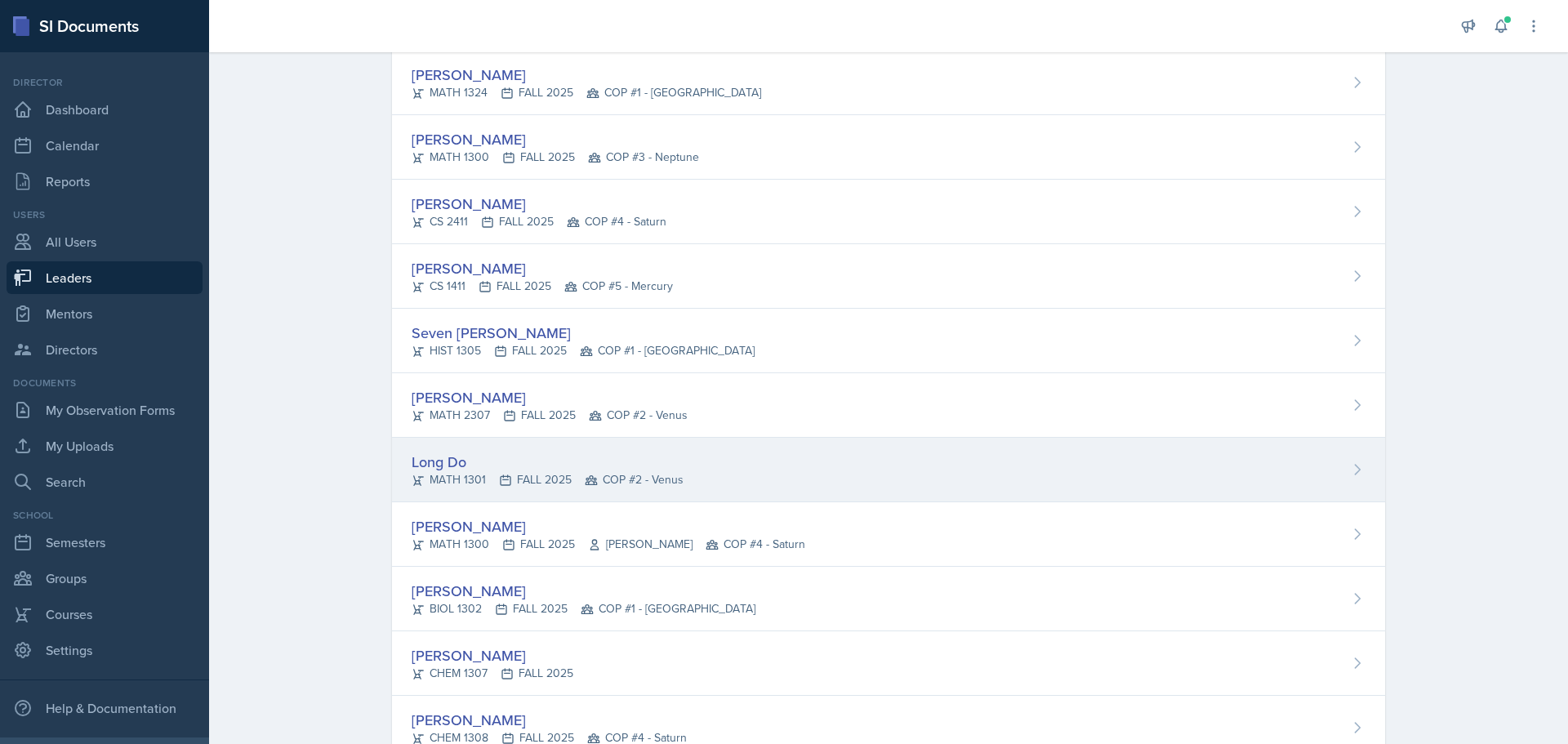
scroll to position [565, 0]
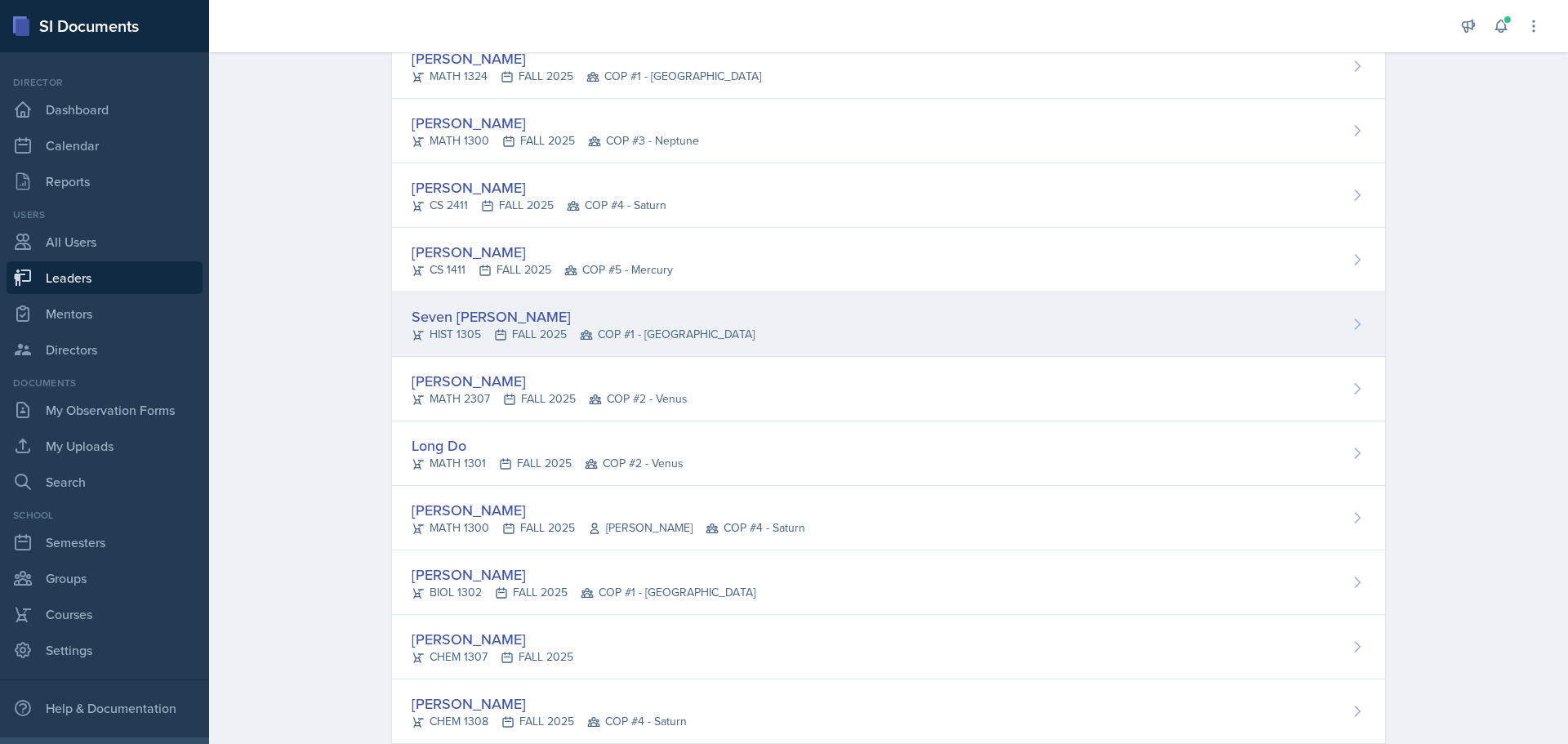
click at [477, 321] on div "Seven [PERSON_NAME]" at bounding box center [583, 316] width 343 height 22
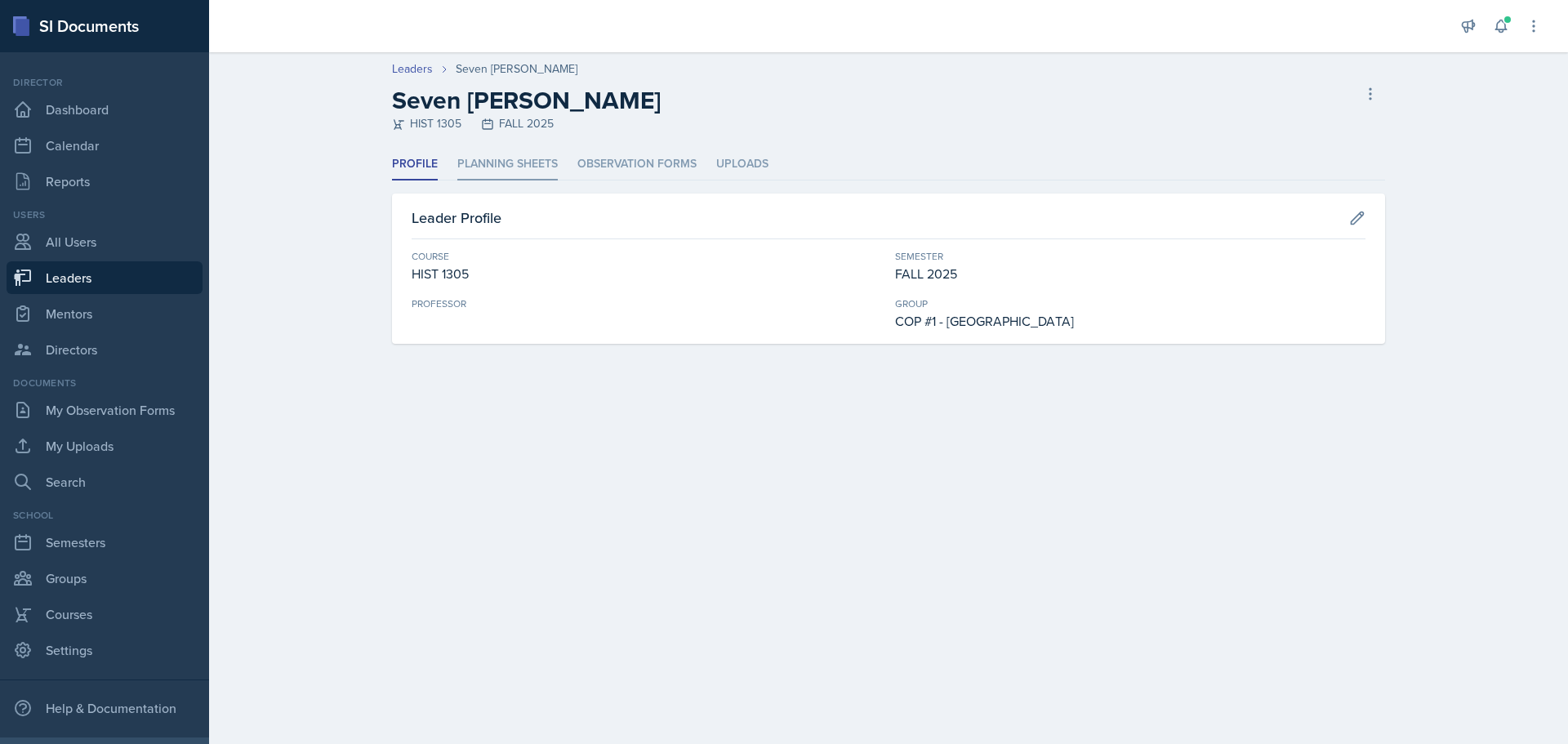
click at [511, 162] on li "Planning Sheets" at bounding box center [507, 164] width 100 height 32
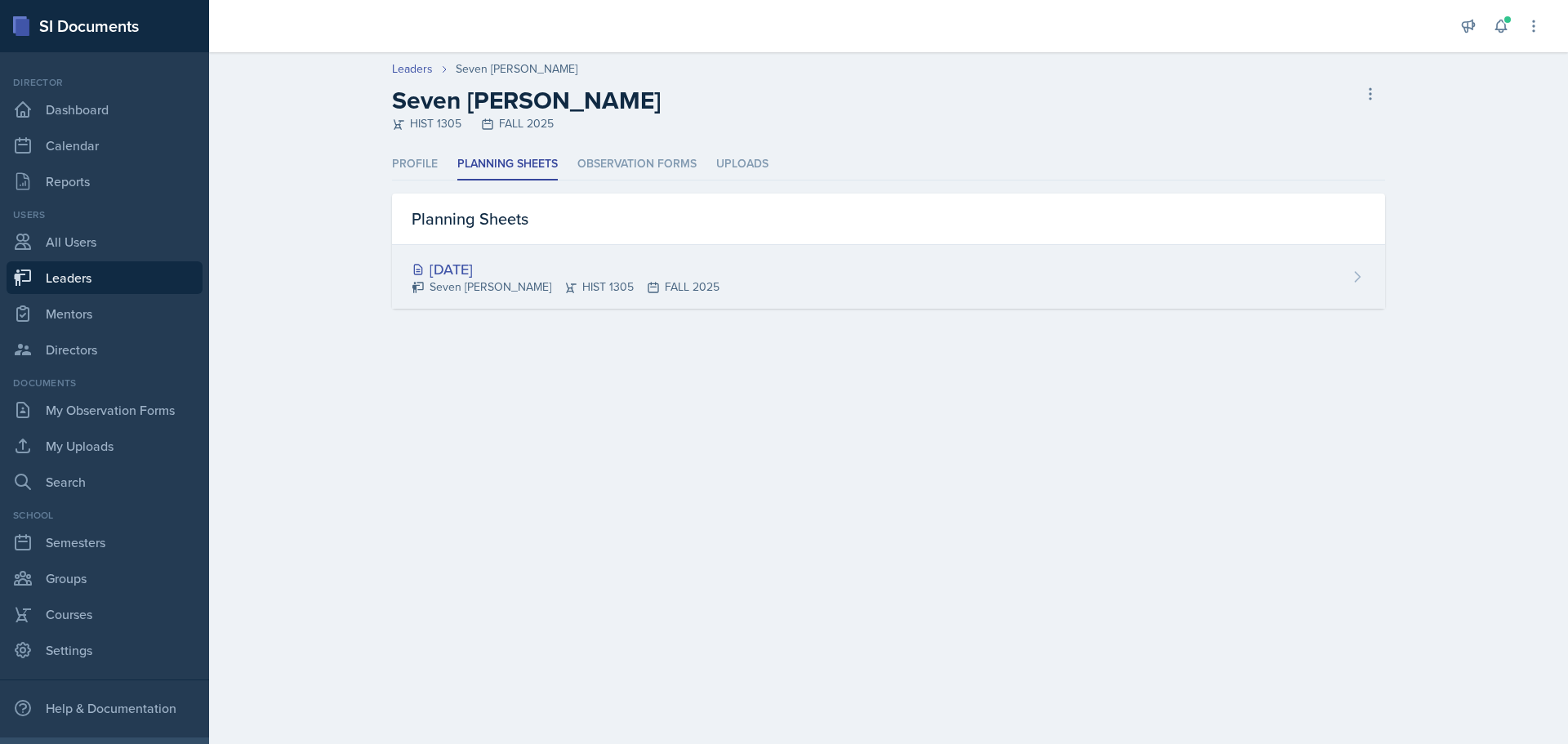
click at [460, 265] on div "[DATE]" at bounding box center [566, 269] width 308 height 22
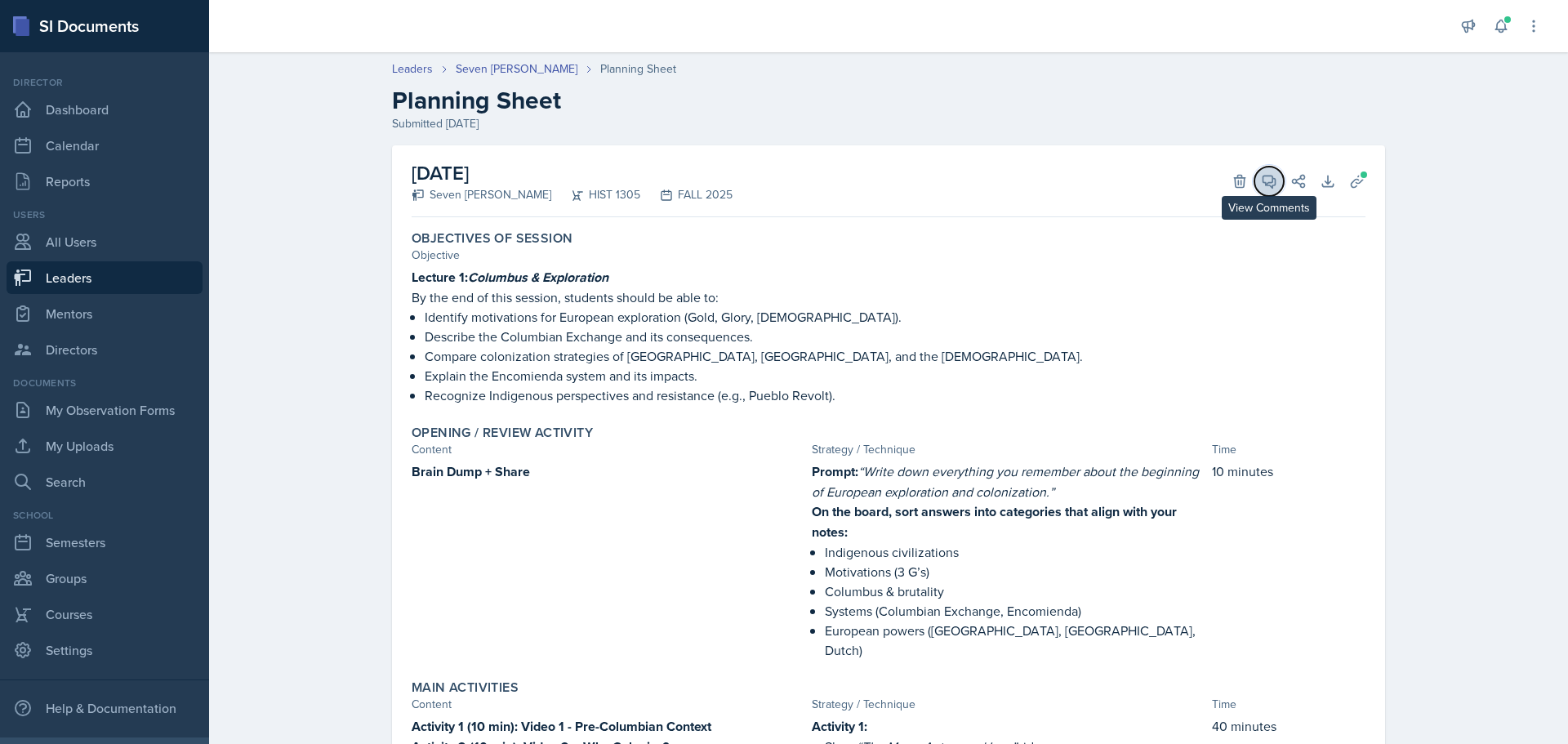
click at [1263, 170] on button "View Comments" at bounding box center [1269, 181] width 29 height 29
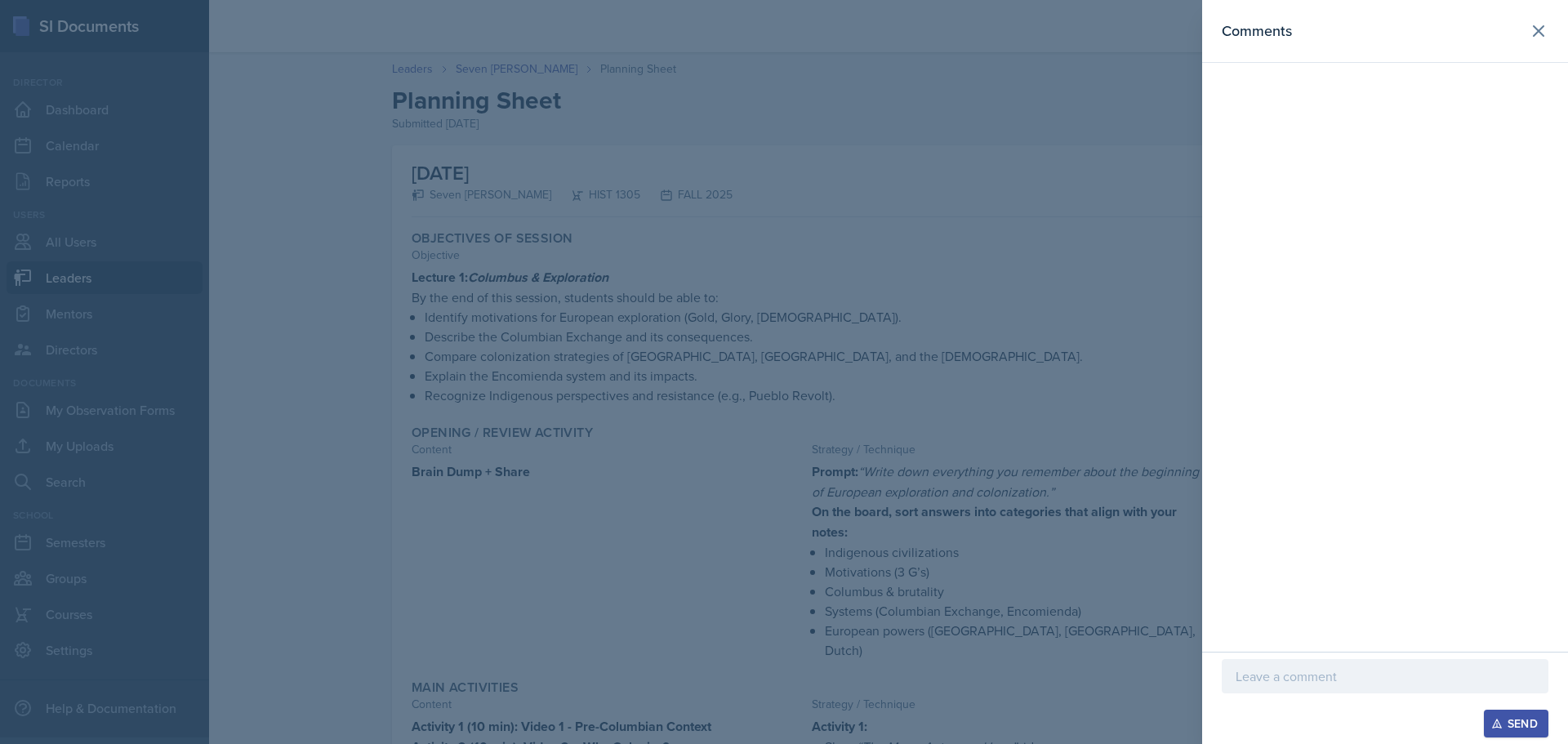
click at [1325, 681] on p at bounding box center [1385, 676] width 299 height 20
click at [1534, 729] on div "Send" at bounding box center [1516, 723] width 44 height 13
click at [1537, 32] on icon at bounding box center [1538, 31] width 10 height 10
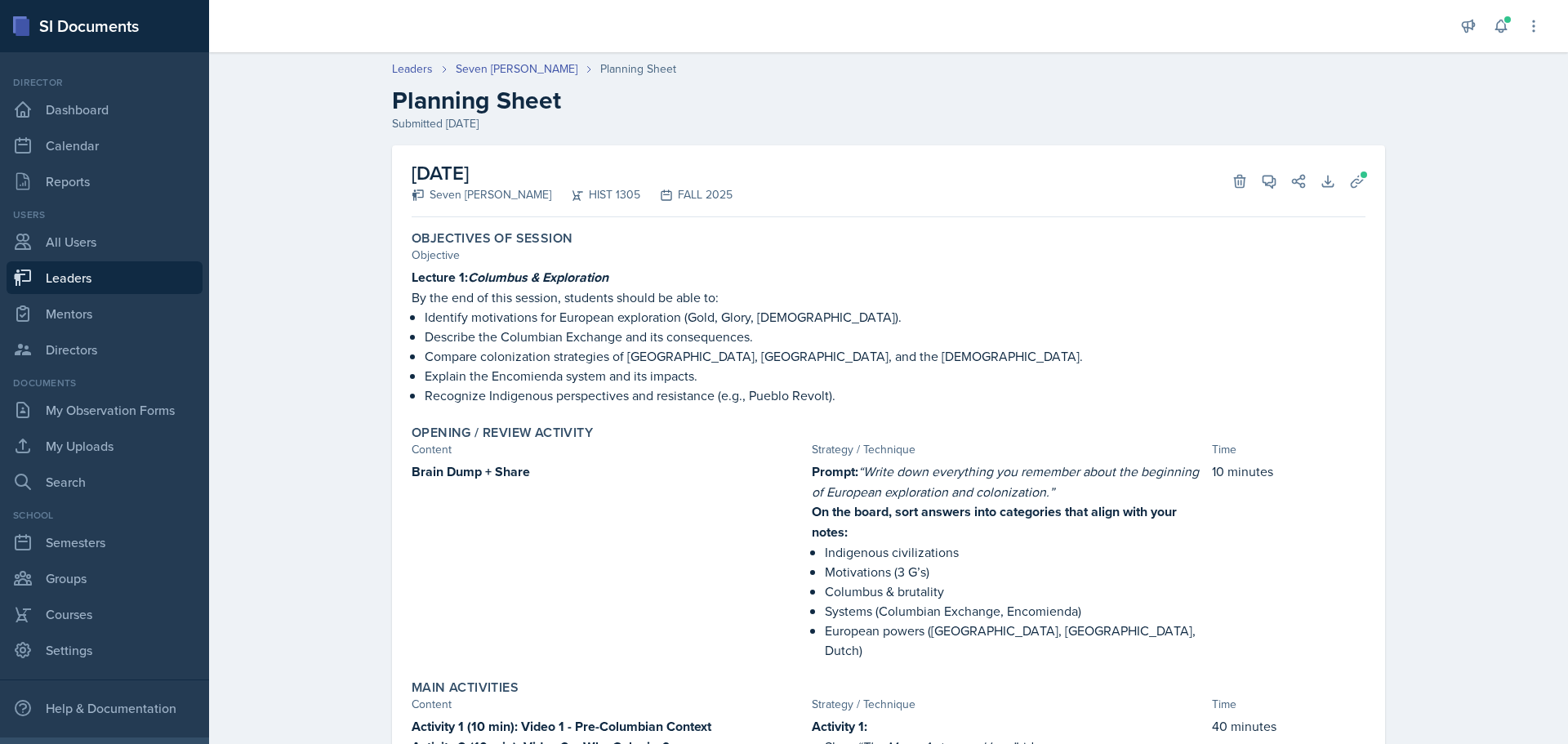
click at [61, 280] on link "Leaders" at bounding box center [104, 278] width 196 height 33
select select "0924c876-6fa7-4296-b593-7db6428ef465"
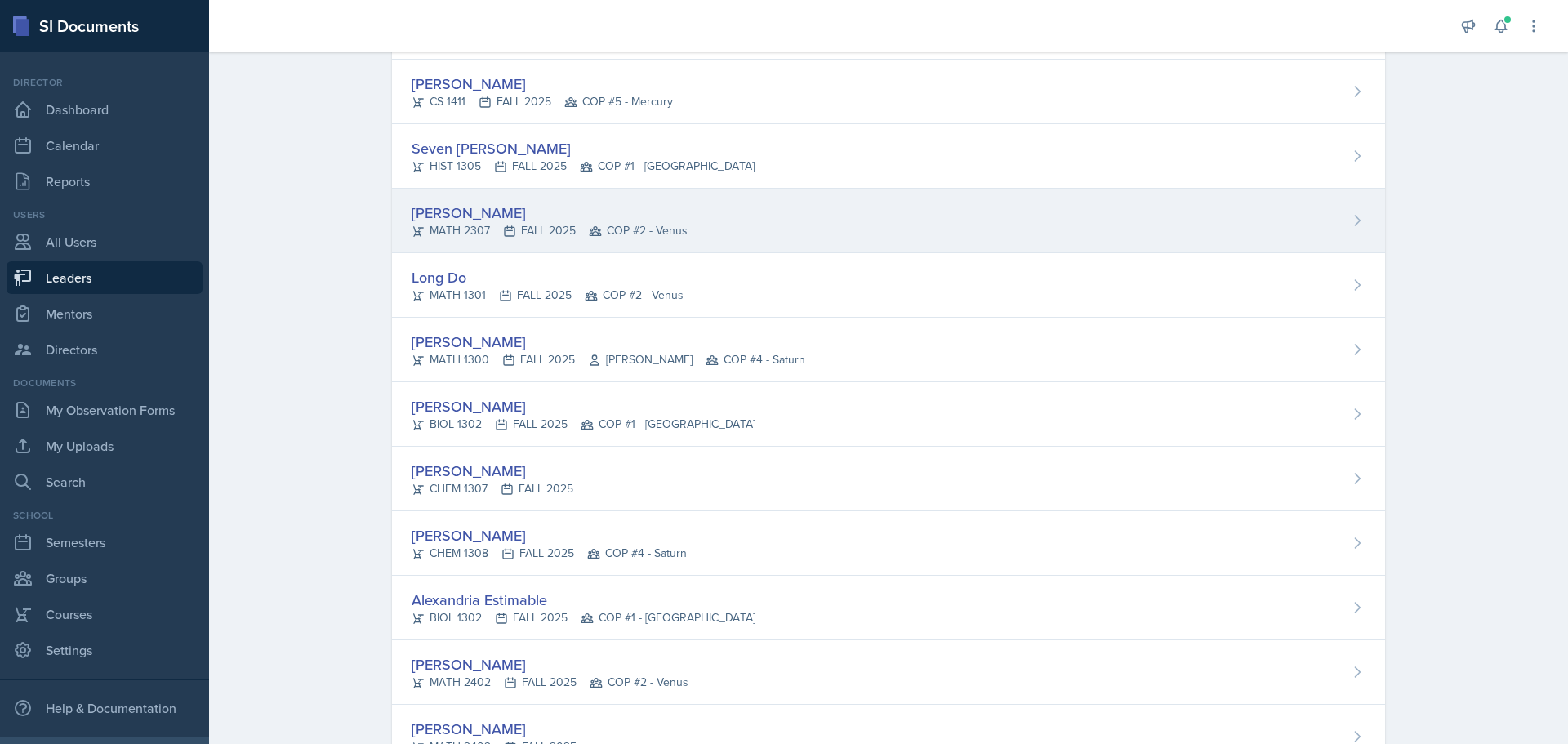
scroll to position [735, 0]
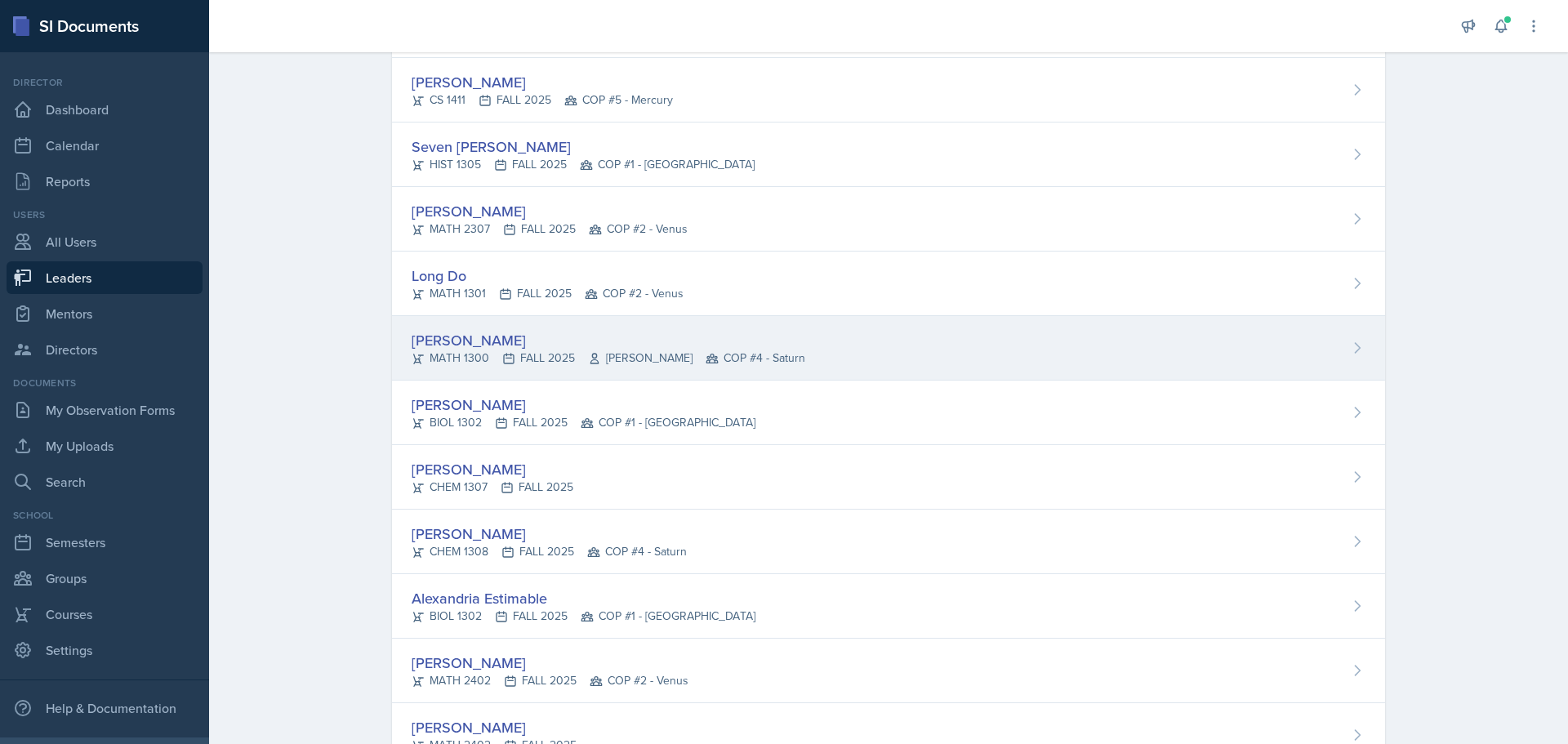
click at [477, 340] on div "[PERSON_NAME]" at bounding box center [609, 340] width 394 height 22
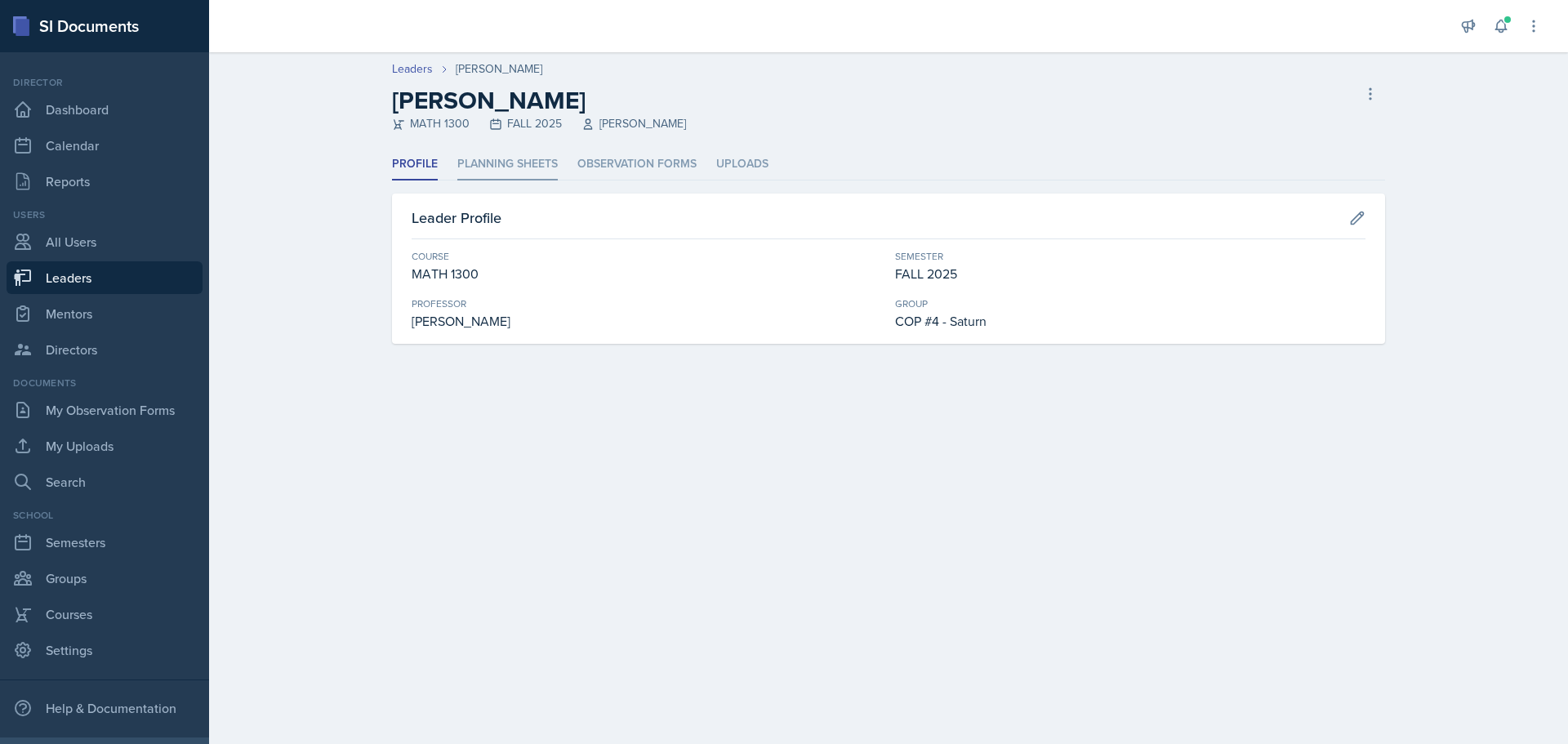
click at [489, 156] on li "Planning Sheets" at bounding box center [507, 164] width 100 height 32
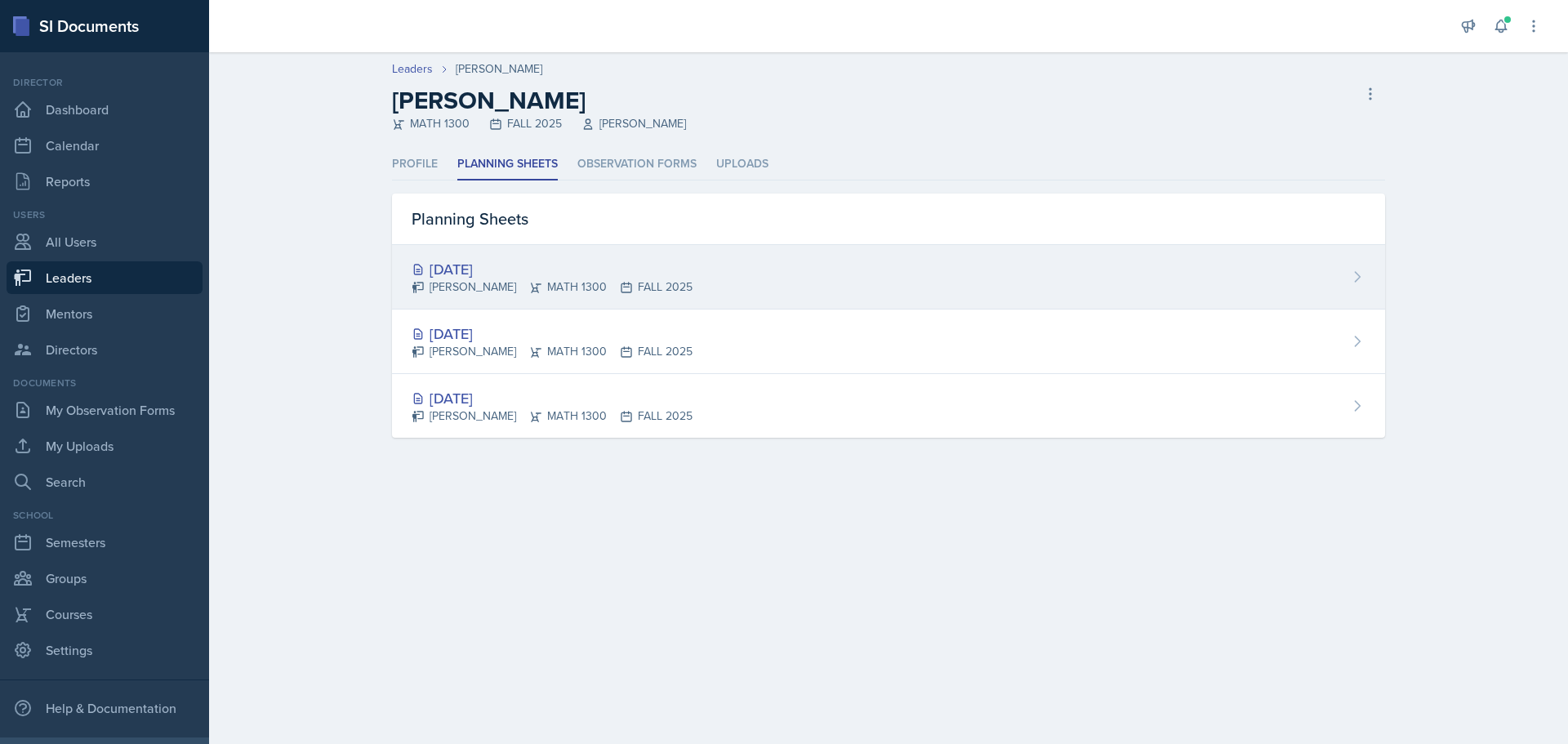
click at [487, 268] on div "[DATE]" at bounding box center [552, 269] width 281 height 22
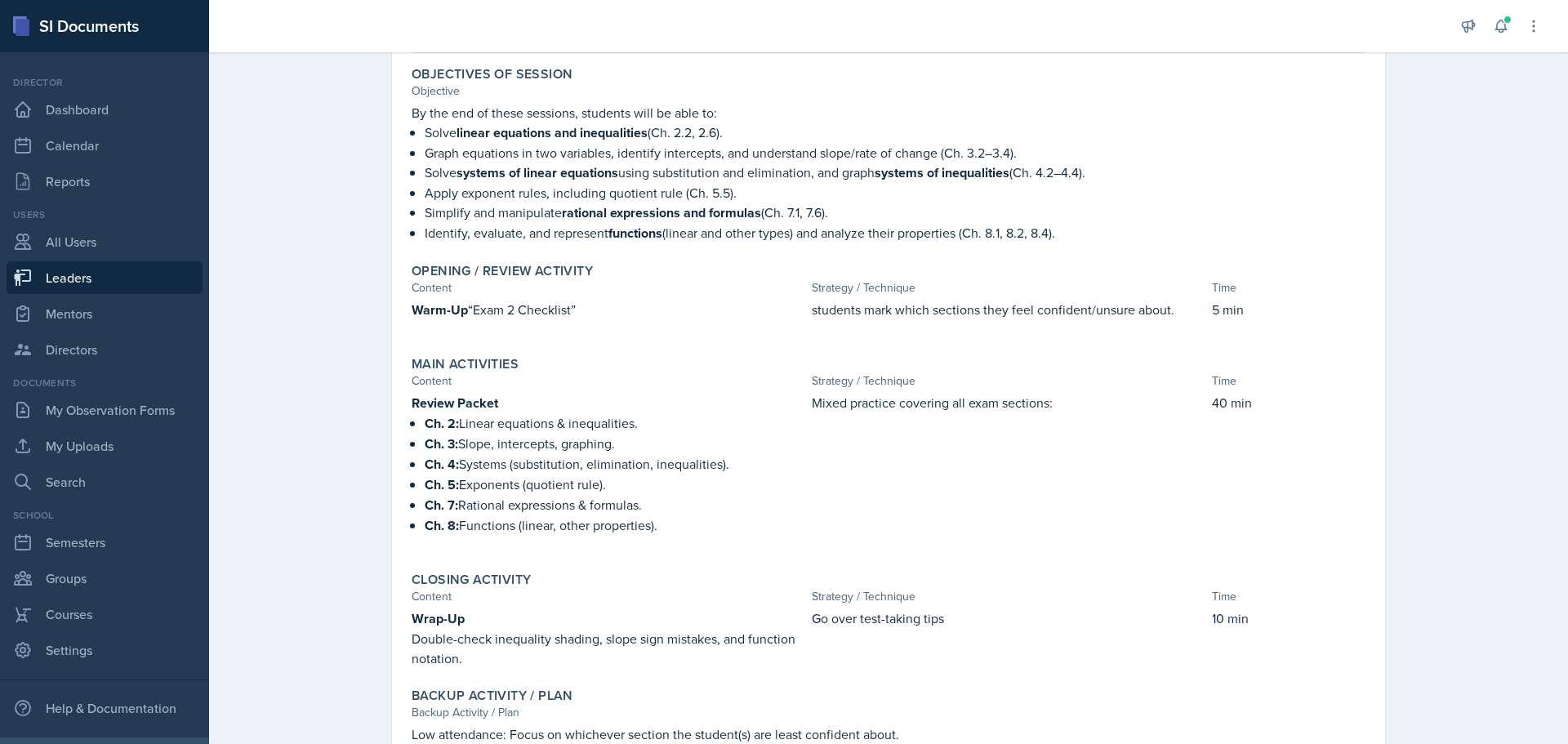
scroll to position [4, 0]
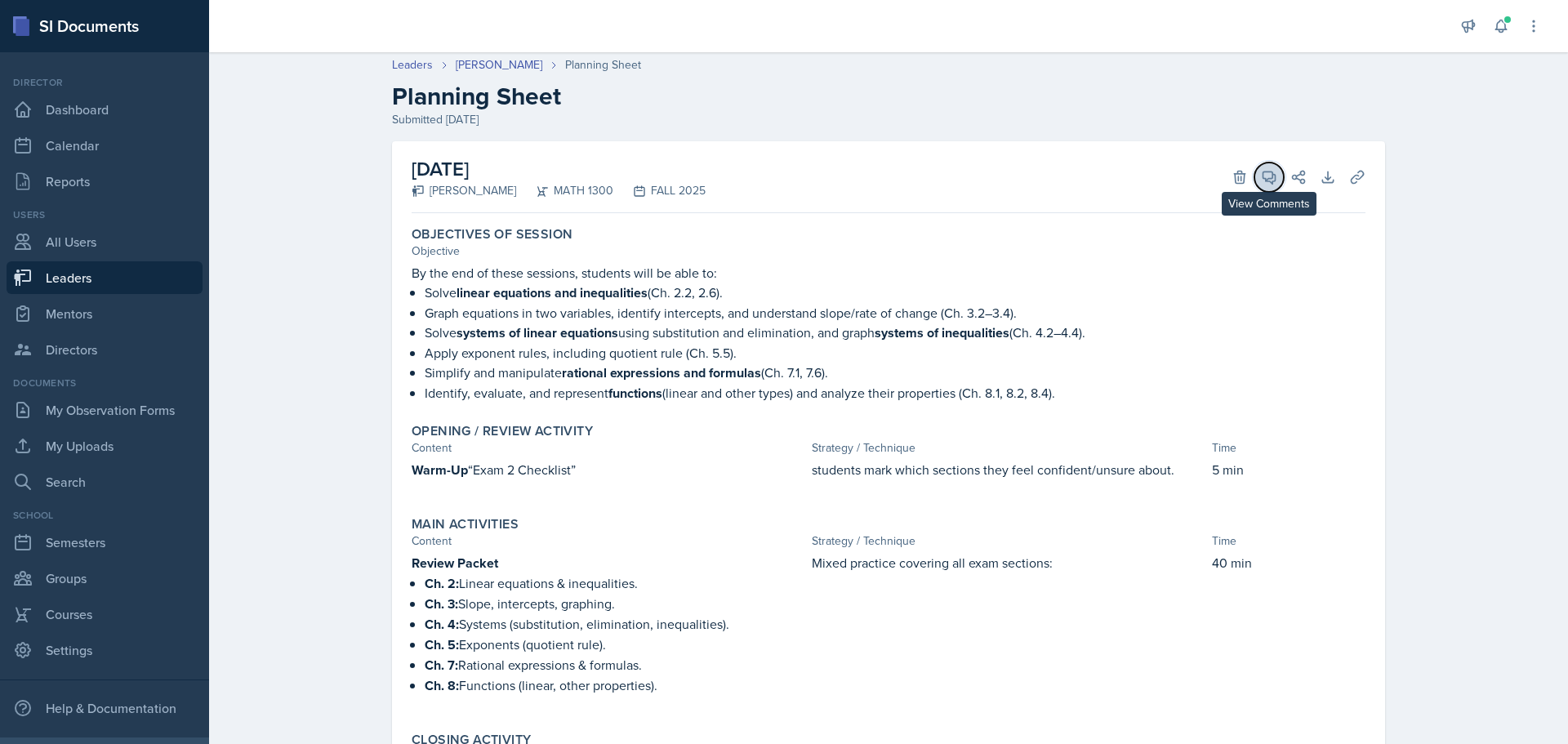
click at [1265, 178] on icon at bounding box center [1269, 177] width 12 height 12
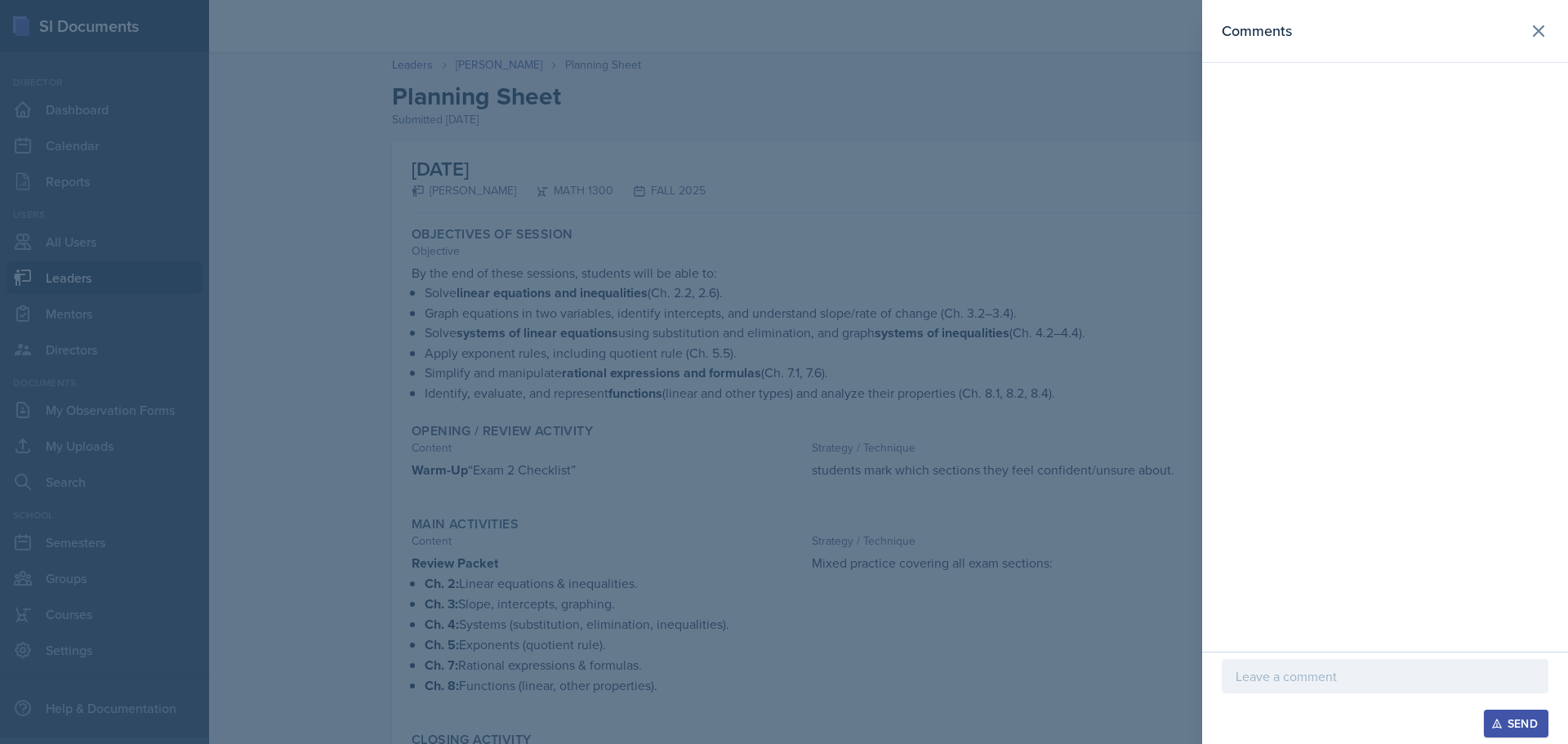
click at [1348, 663] on div at bounding box center [1385, 676] width 327 height 35
click at [1507, 729] on div "Send" at bounding box center [1516, 723] width 44 height 13
click at [1538, 32] on icon at bounding box center [1538, 31] width 10 height 10
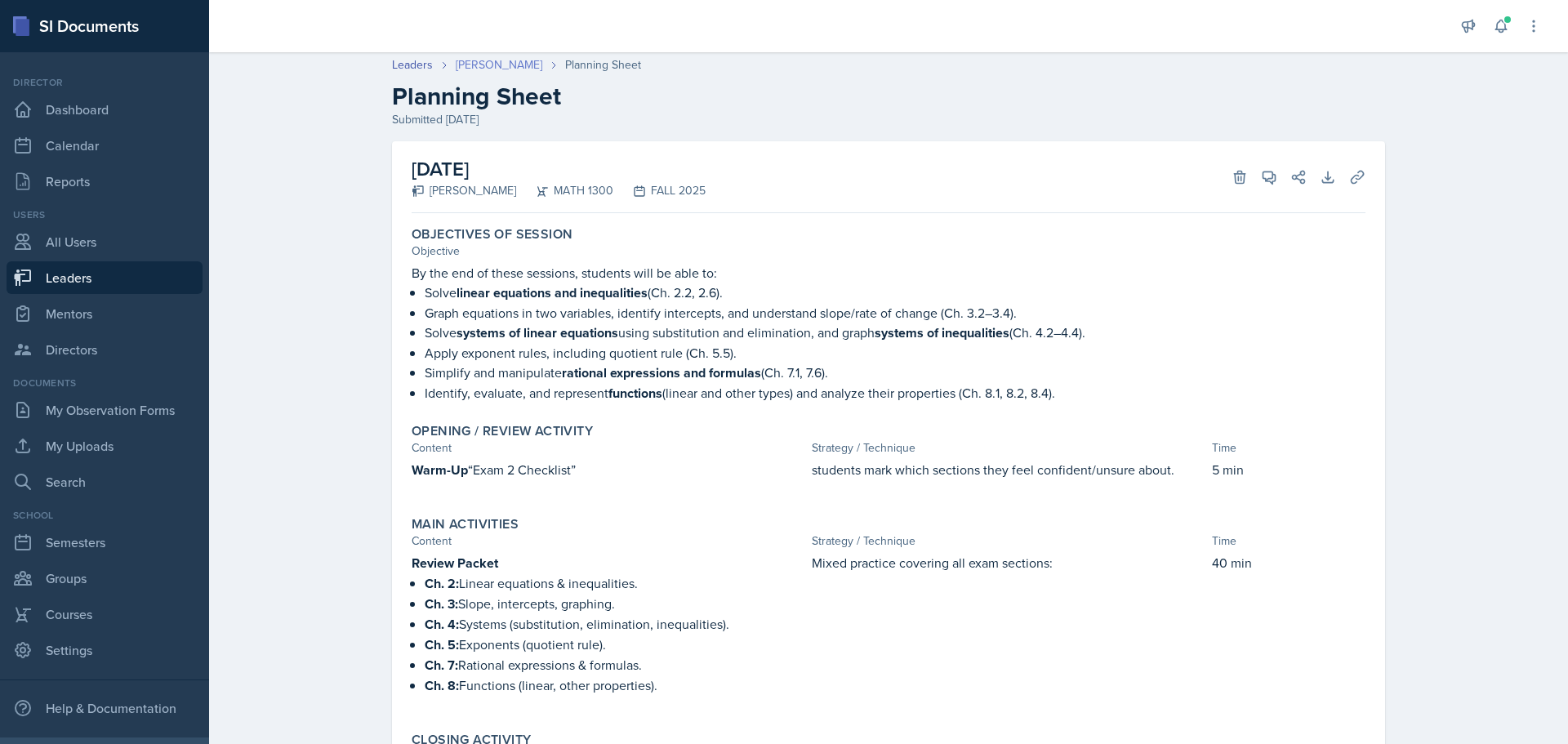
click at [482, 66] on link "[PERSON_NAME]" at bounding box center [498, 65] width 87 height 17
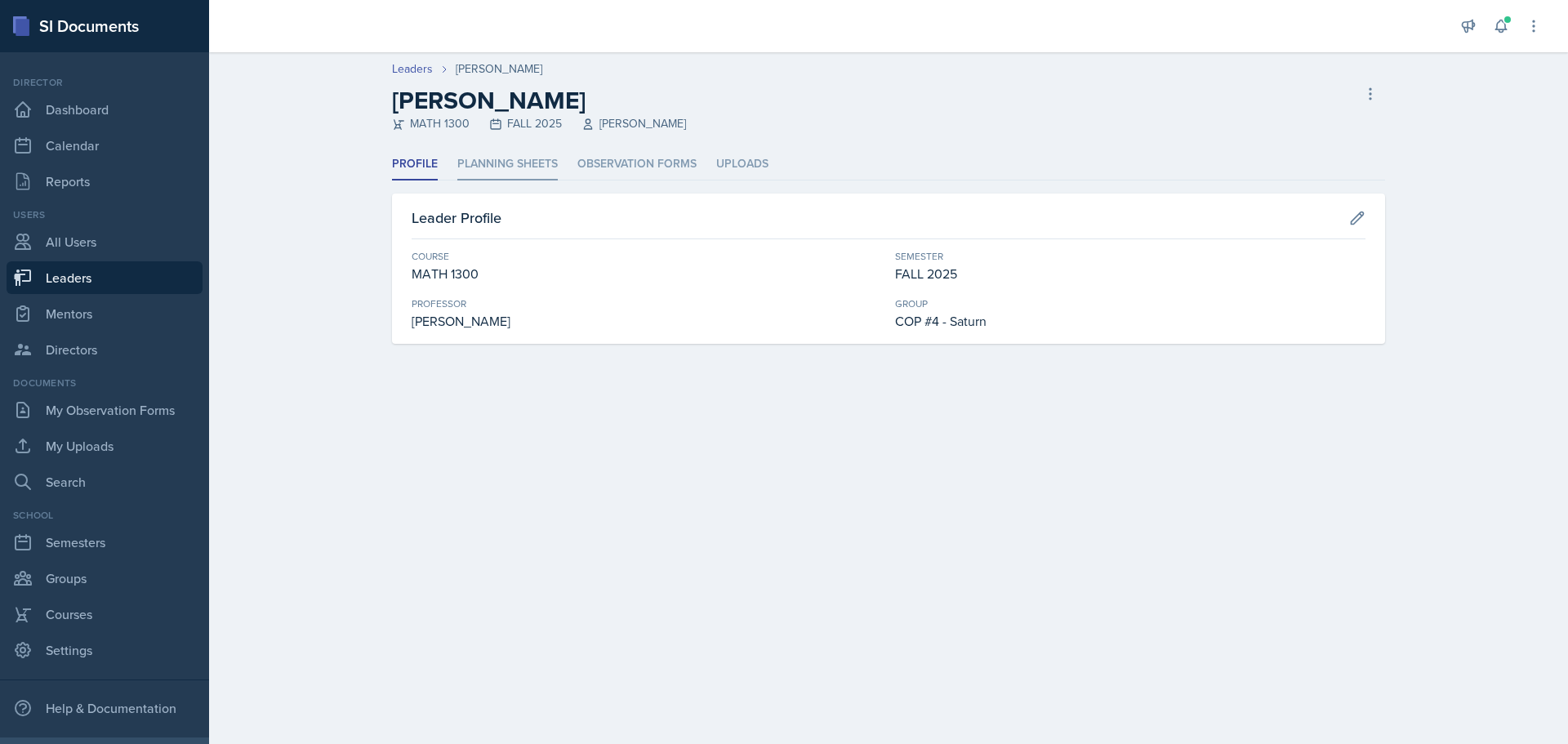
click at [480, 162] on li "Planning Sheets" at bounding box center [507, 164] width 100 height 32
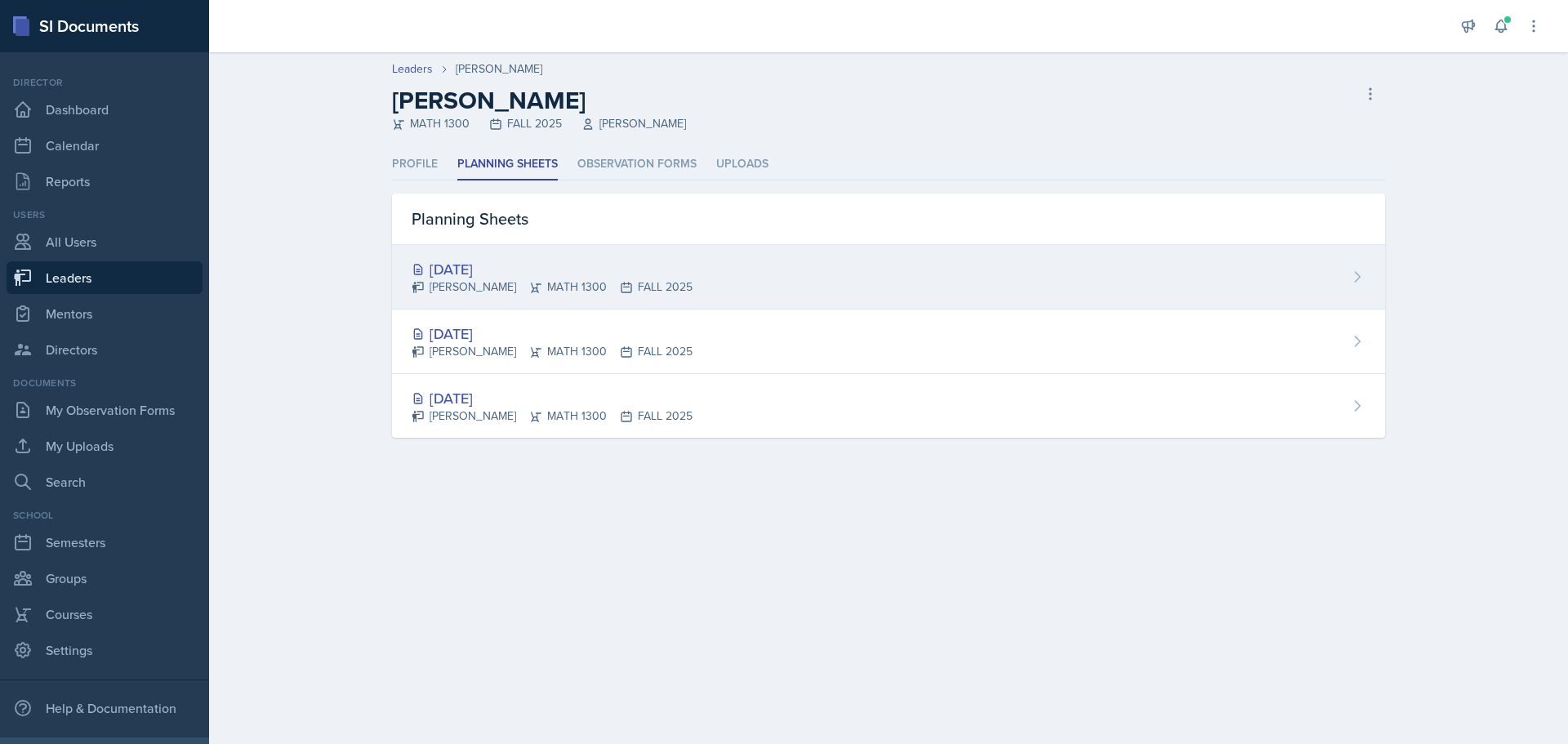
click at [470, 290] on div "[PERSON_NAME] MATH 1300 FALL 2025" at bounding box center [552, 287] width 281 height 17
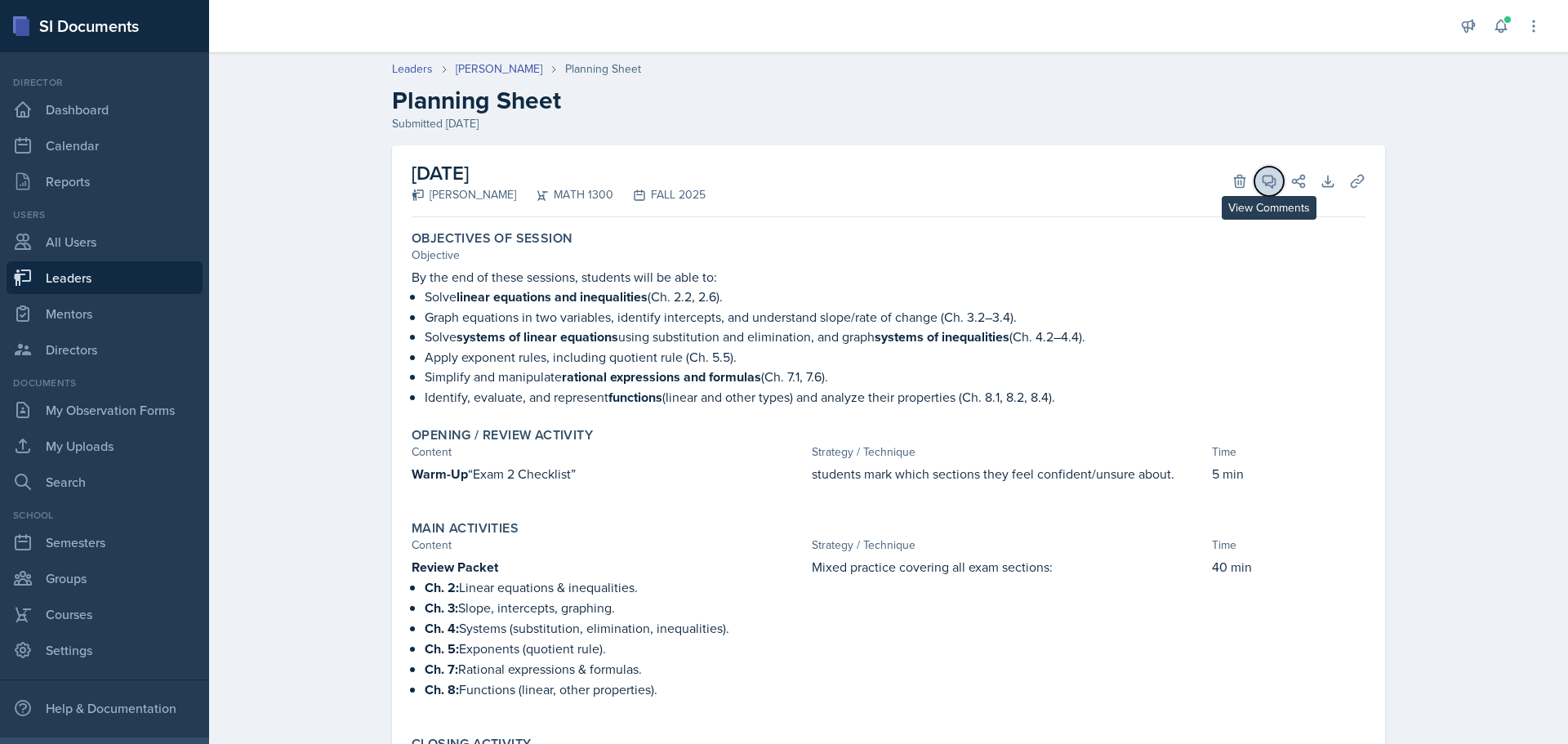
click at [1263, 184] on icon at bounding box center [1269, 181] width 16 height 16
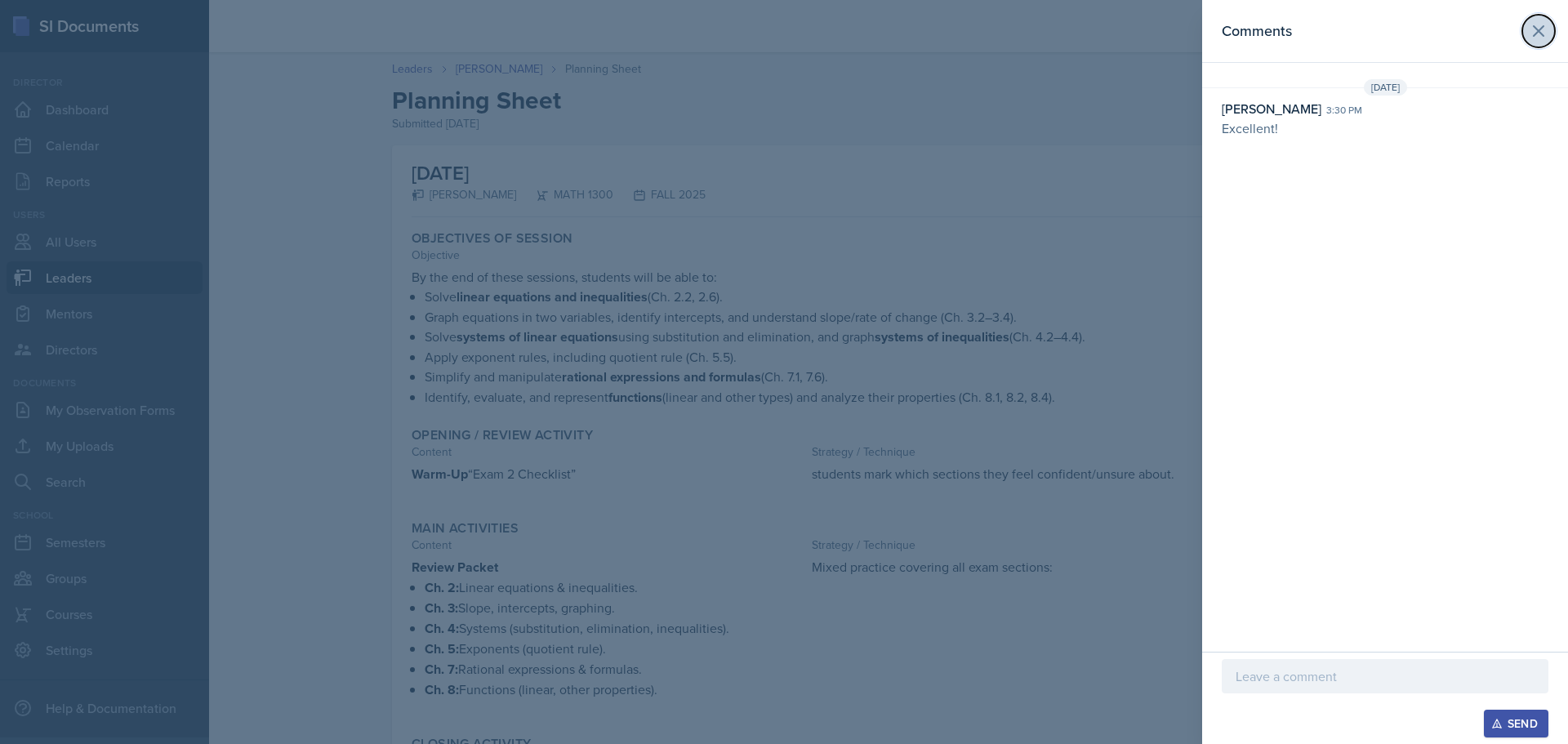
click at [1535, 36] on icon at bounding box center [1539, 31] width 20 height 20
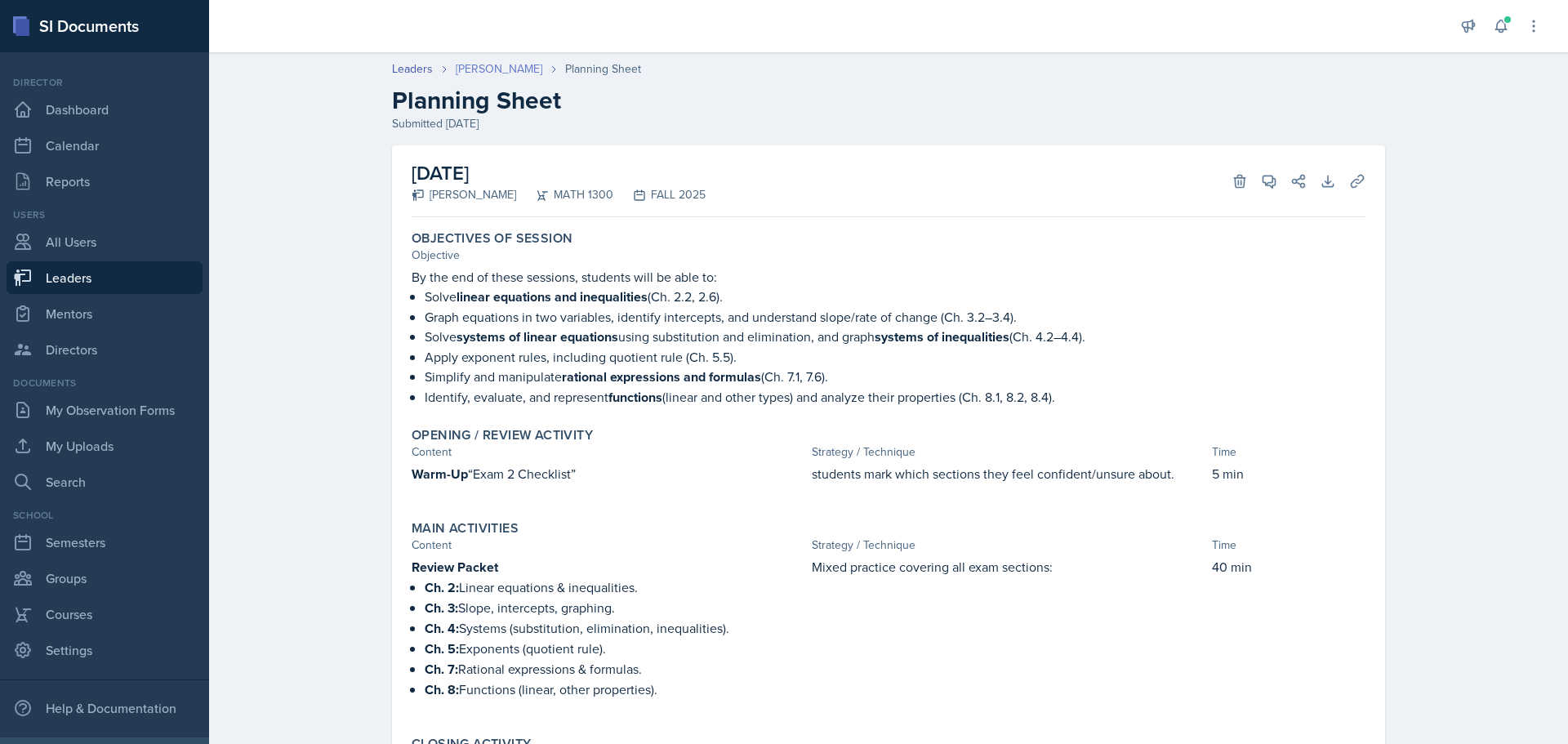
click at [485, 70] on link "[PERSON_NAME]" at bounding box center [498, 68] width 87 height 17
